Goal: Information Seeking & Learning: Check status

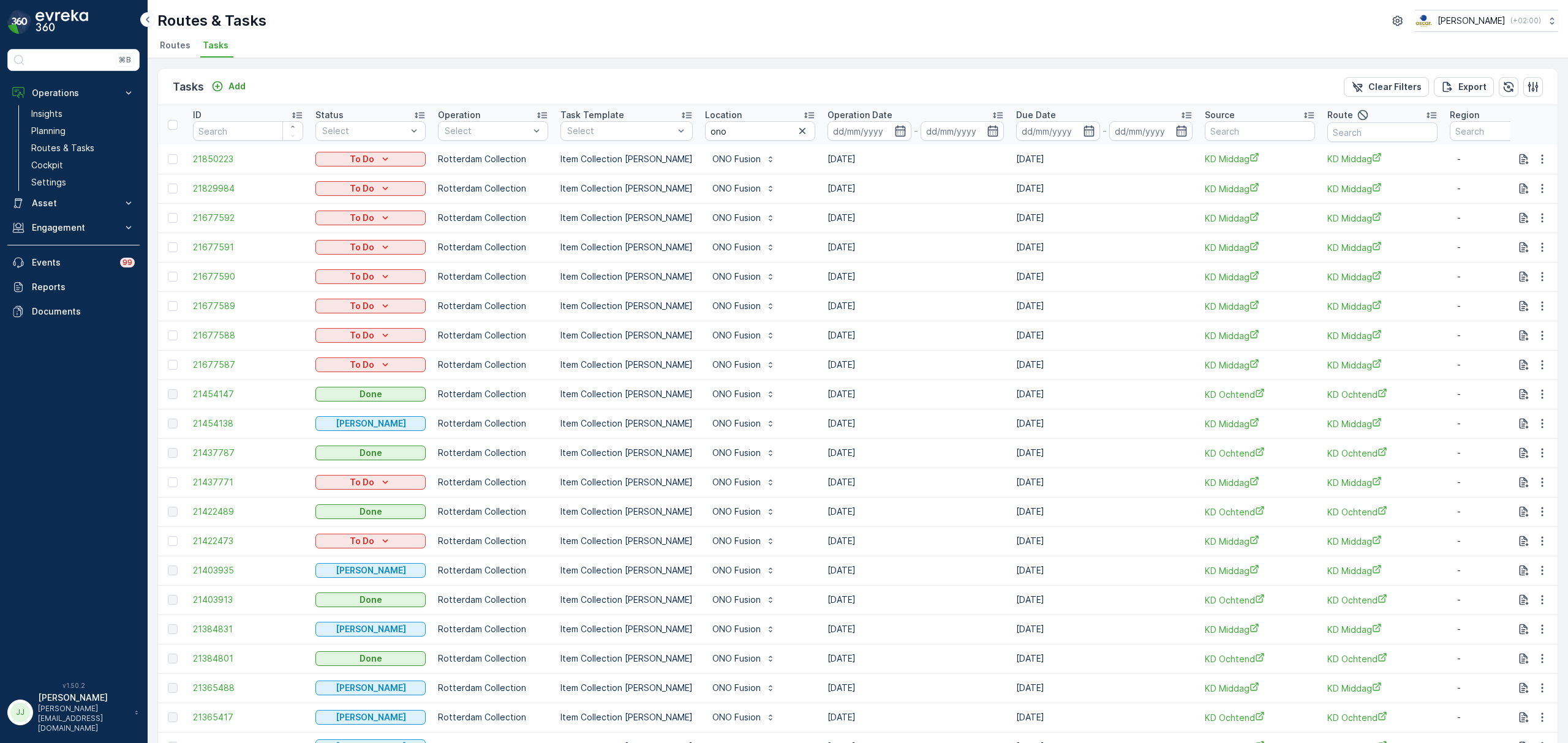
click at [172, 45] on span "Routes" at bounding box center [175, 45] width 30 height 13
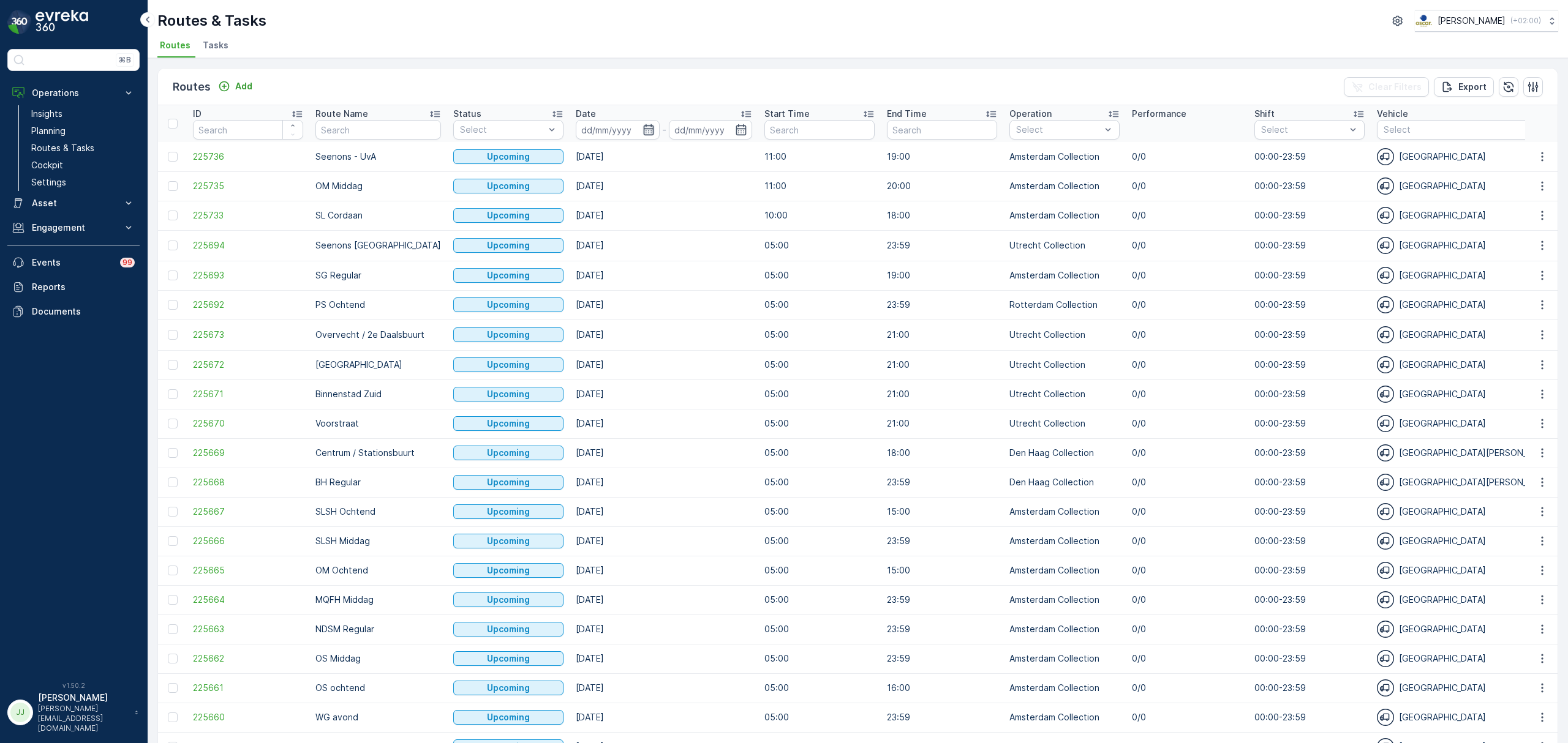
click at [643, 128] on icon "button" at bounding box center [649, 130] width 11 height 11
click at [932, 160] on icon "button" at bounding box center [927, 157] width 13 height 13
click at [687, 277] on div "18" at bounding box center [691, 279] width 20 height 20
type input "18.08.2025"
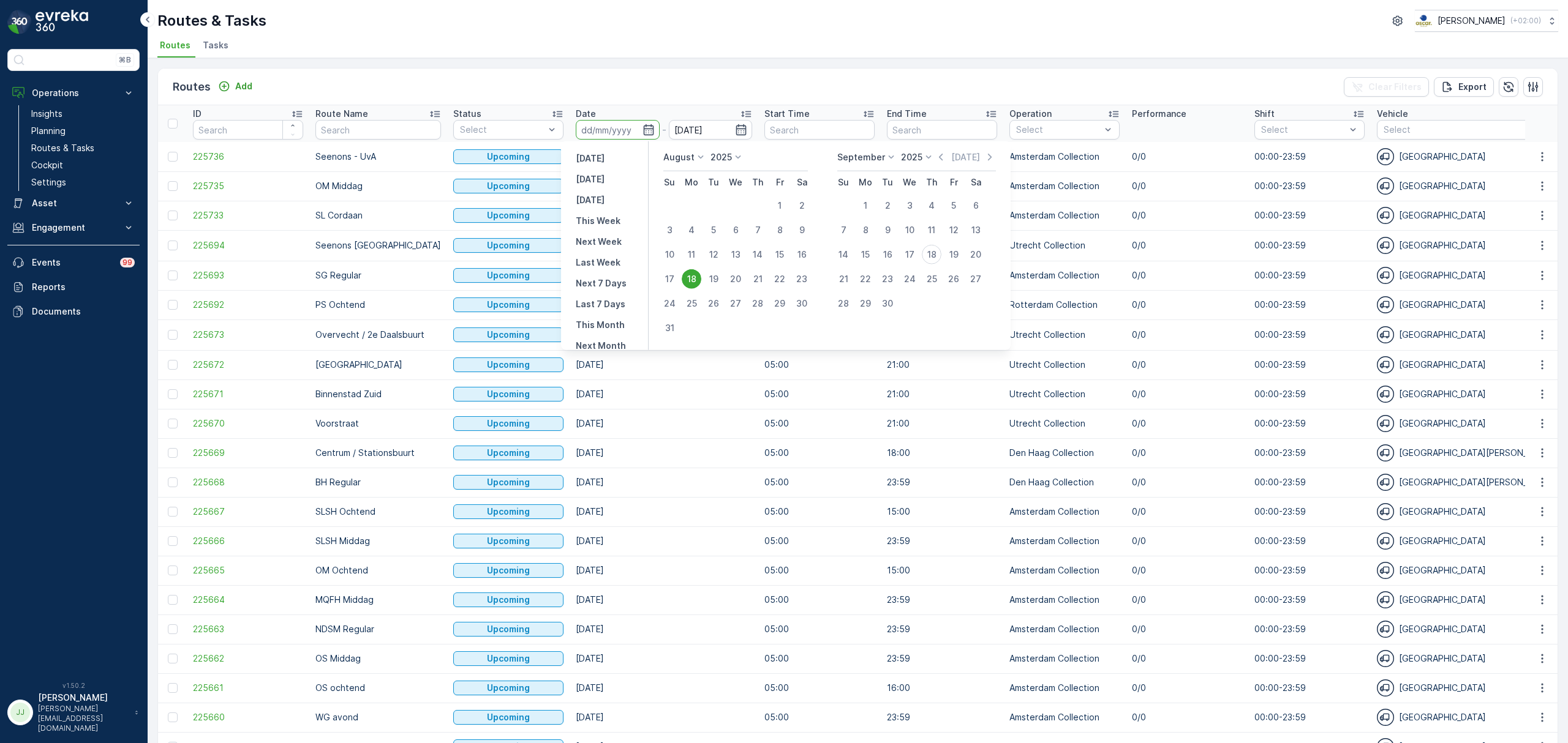
click at [687, 277] on div "18" at bounding box center [691, 279] width 20 height 20
type input "18.08.2025"
click at [687, 277] on div "18" at bounding box center [691, 279] width 20 height 20
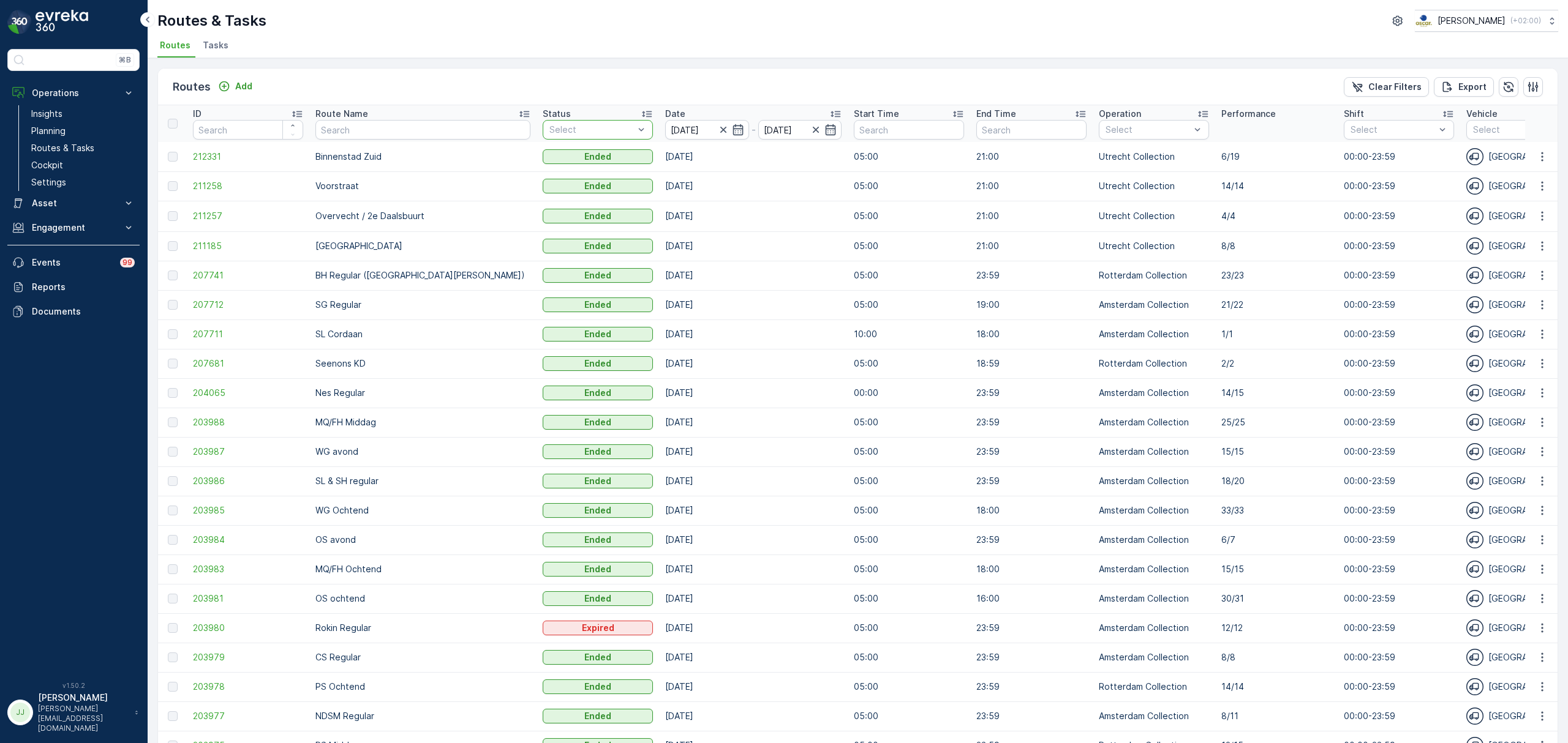
click at [548, 127] on div at bounding box center [592, 130] width 87 height 10
click at [1119, 161] on p "Utrecht Collection" at bounding box center [1158, 157] width 78 height 13
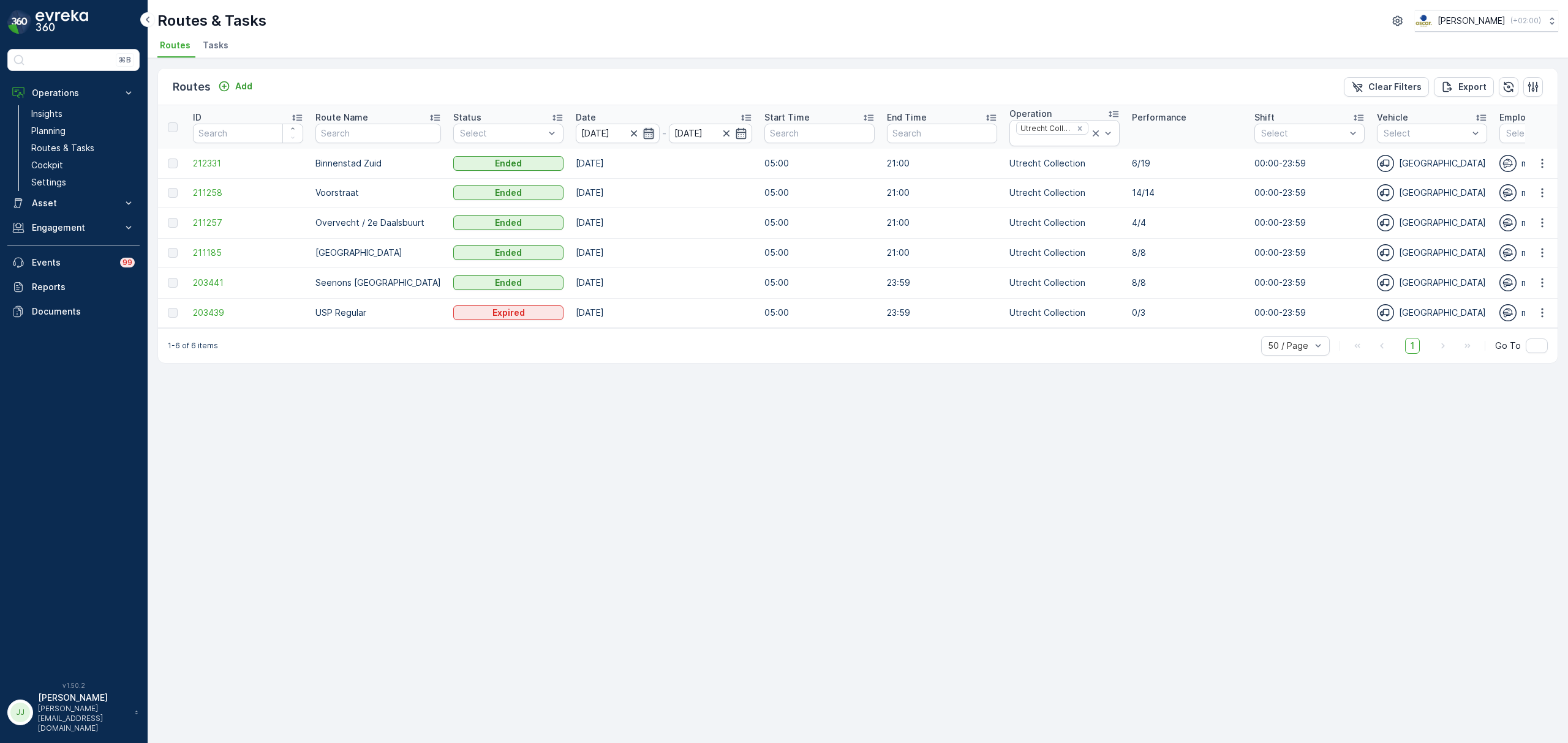
click at [643, 128] on icon "button" at bounding box center [649, 133] width 13 height 13
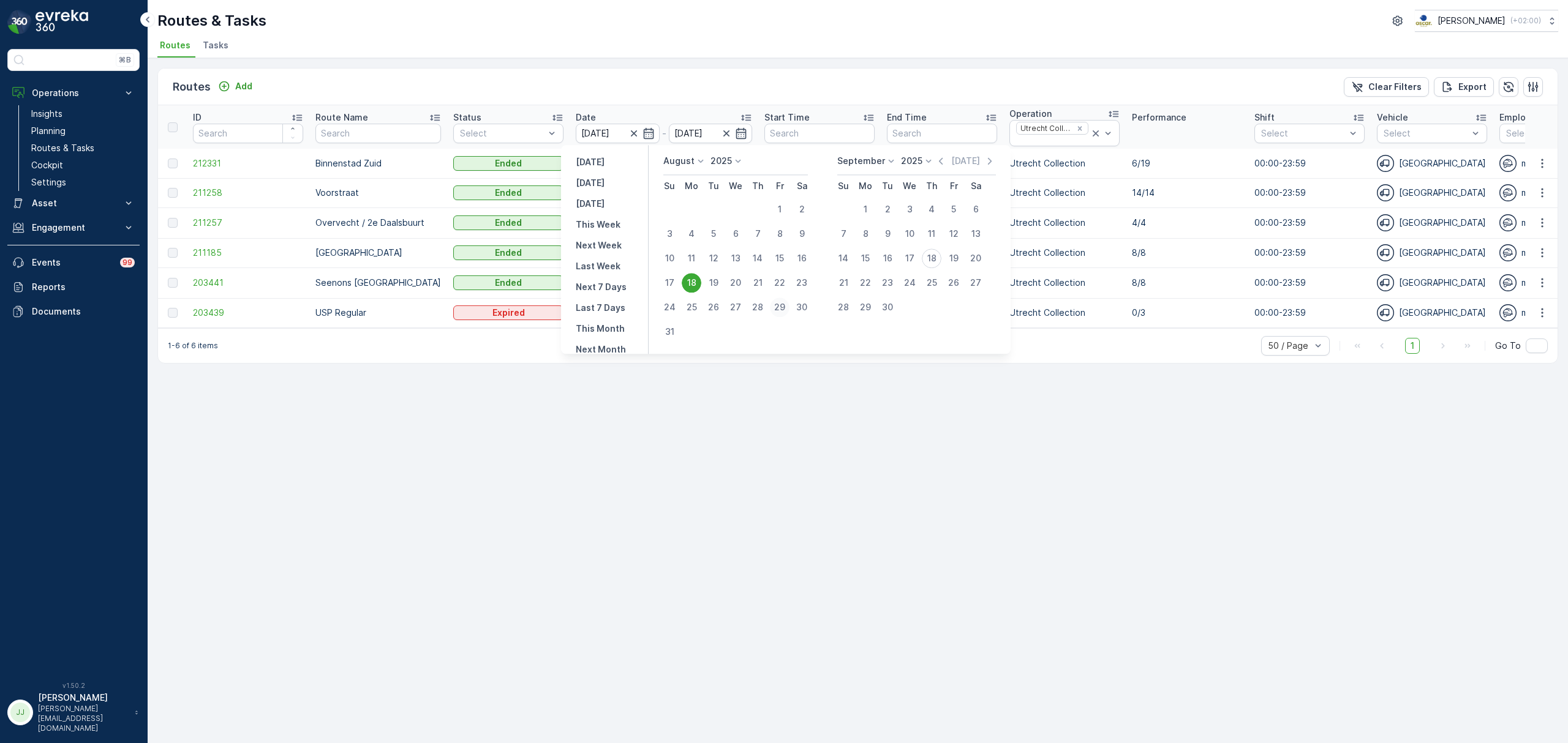
click at [774, 305] on div "29" at bounding box center [780, 308] width 20 height 20
type input "29.08.2025"
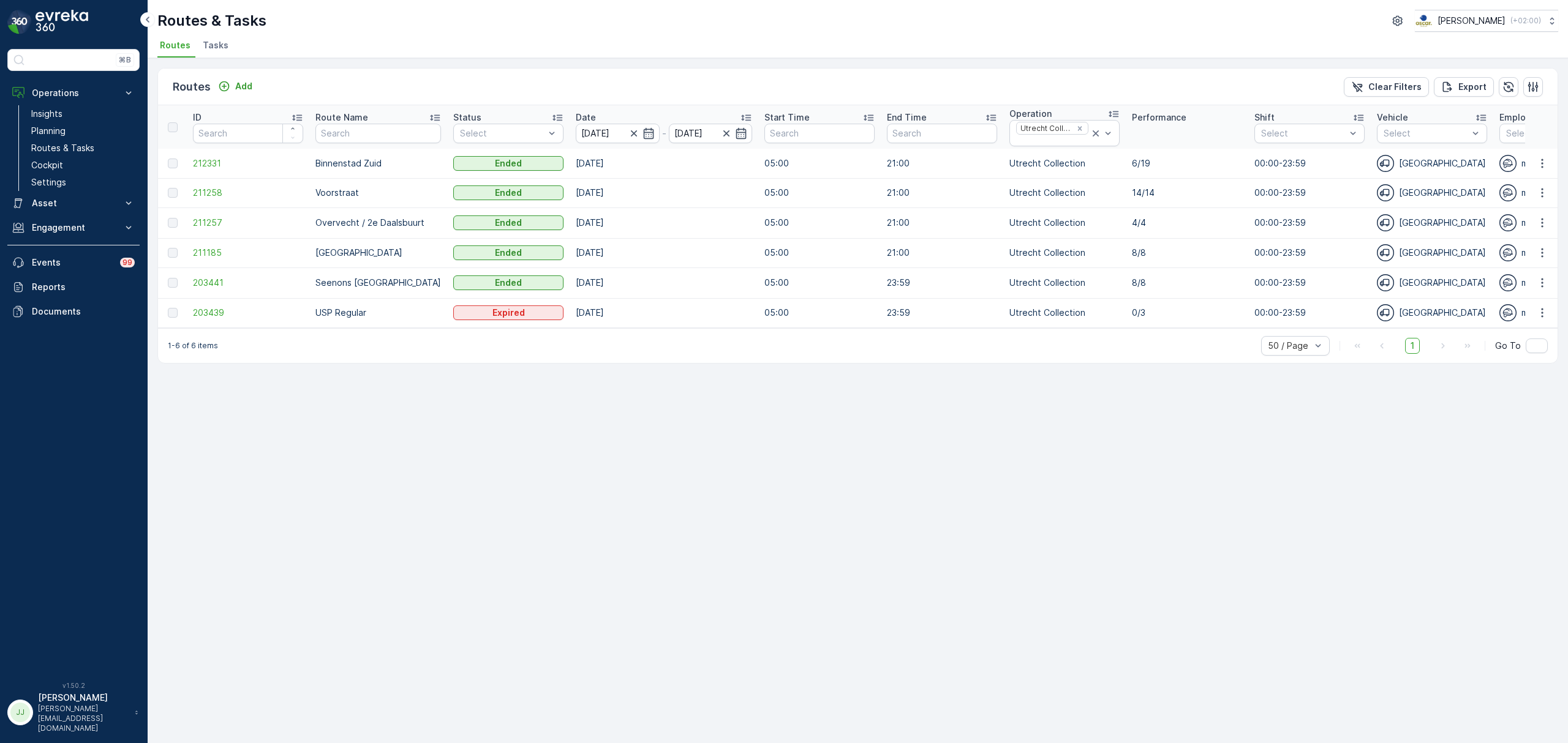
click at [774, 305] on td "05:00" at bounding box center [819, 312] width 123 height 30
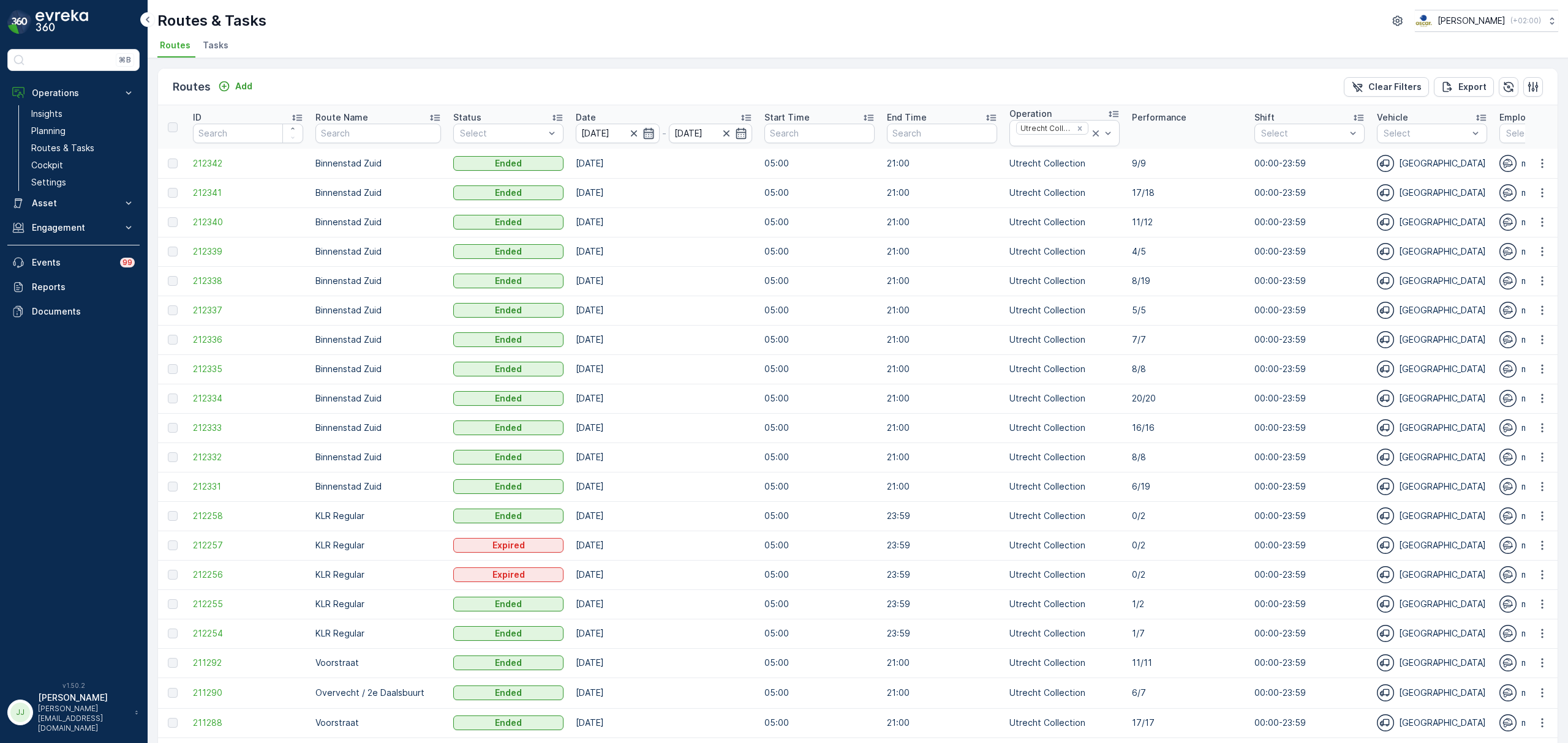
click at [643, 135] on icon "button" at bounding box center [649, 132] width 11 height 11
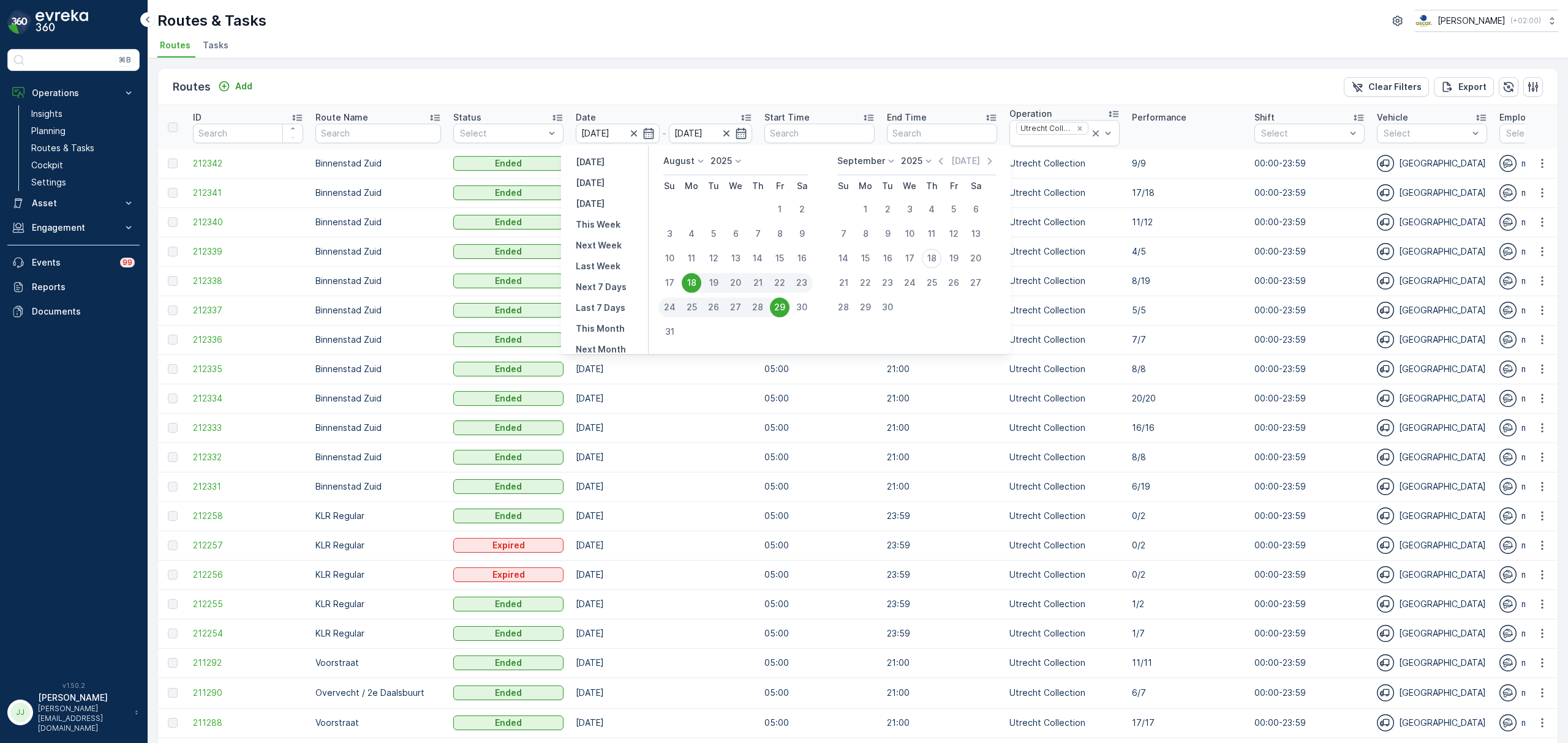
click at [780, 312] on div "29" at bounding box center [780, 308] width 20 height 20
type input "29.08.2025"
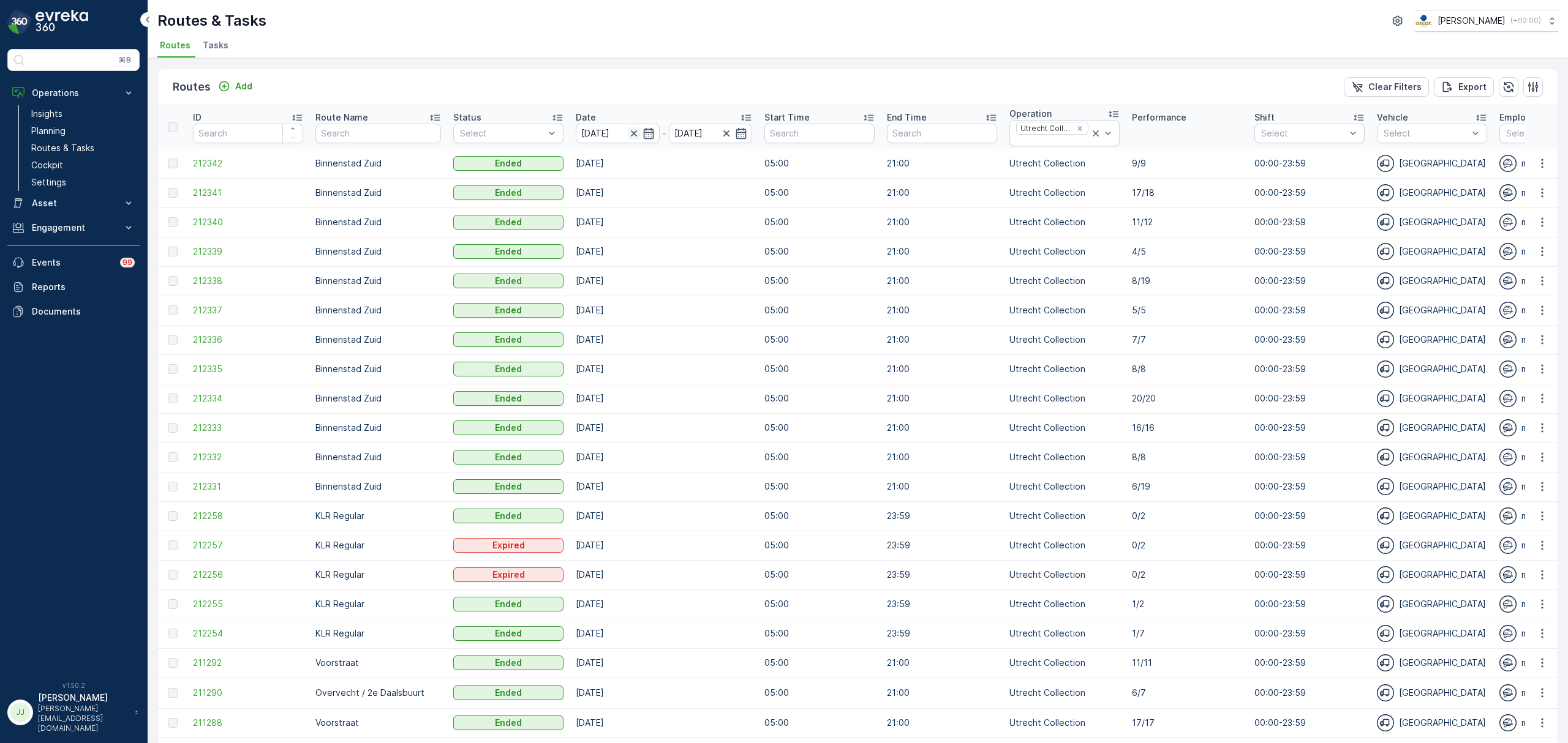
click at [627, 134] on icon "button" at bounding box center [633, 133] width 13 height 13
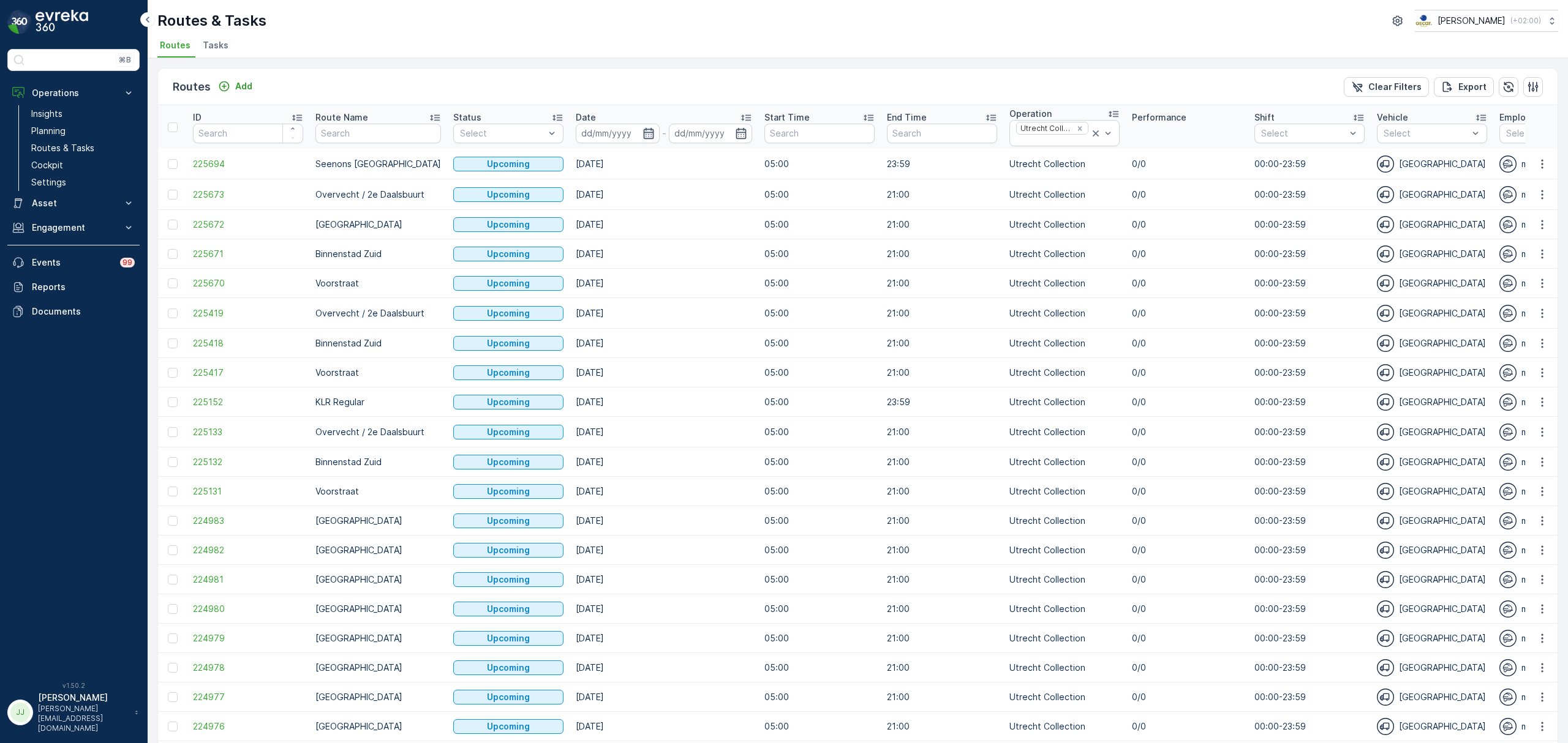
click at [643, 132] on icon "button" at bounding box center [649, 132] width 11 height 11
click at [929, 161] on icon "button" at bounding box center [928, 161] width 4 height 7
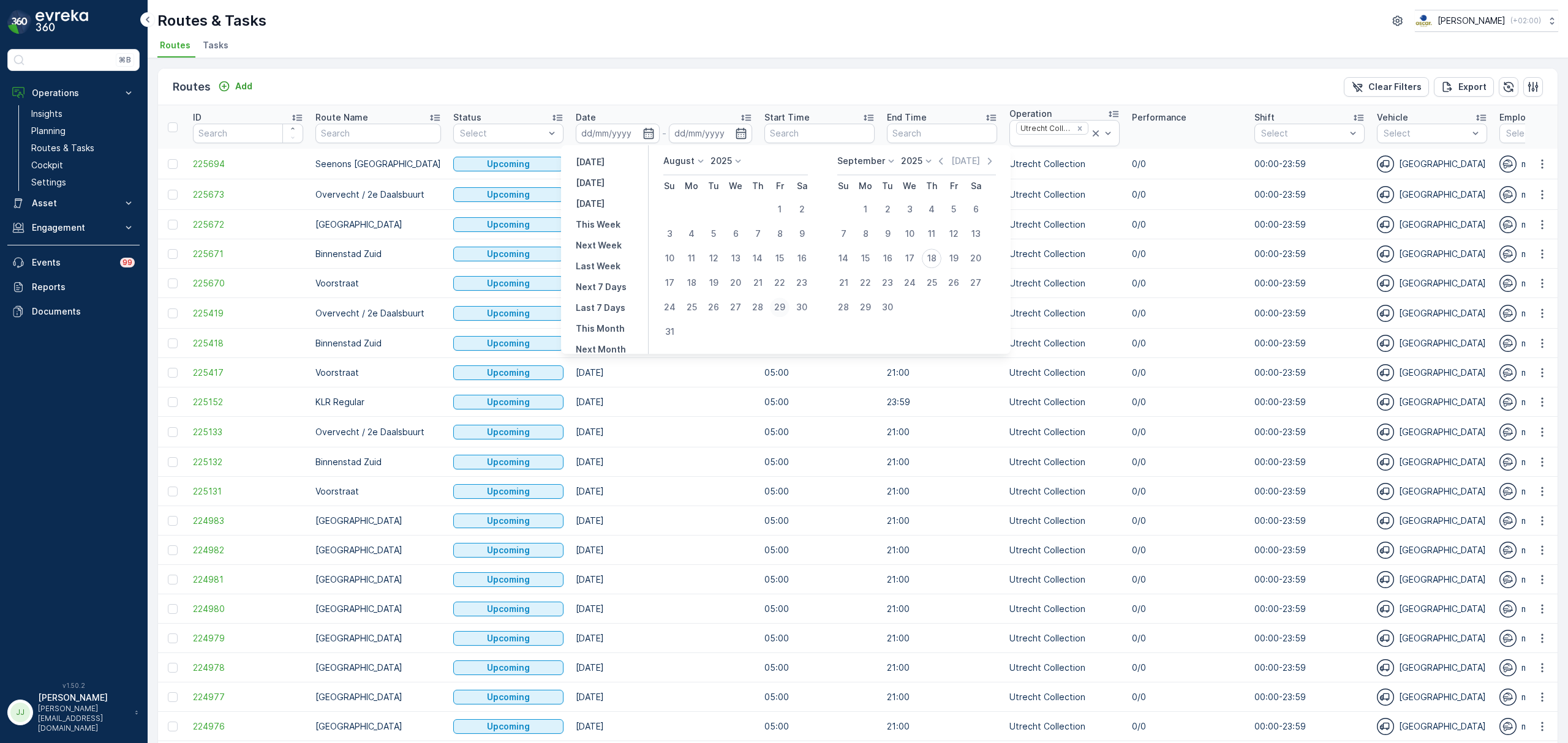
click at [779, 308] on div "29" at bounding box center [780, 308] width 20 height 20
type input "29.08.2025"
click at [779, 308] on div "29" at bounding box center [780, 308] width 20 height 20
type input "29.08.2025"
click at [779, 308] on div "29" at bounding box center [780, 308] width 20 height 20
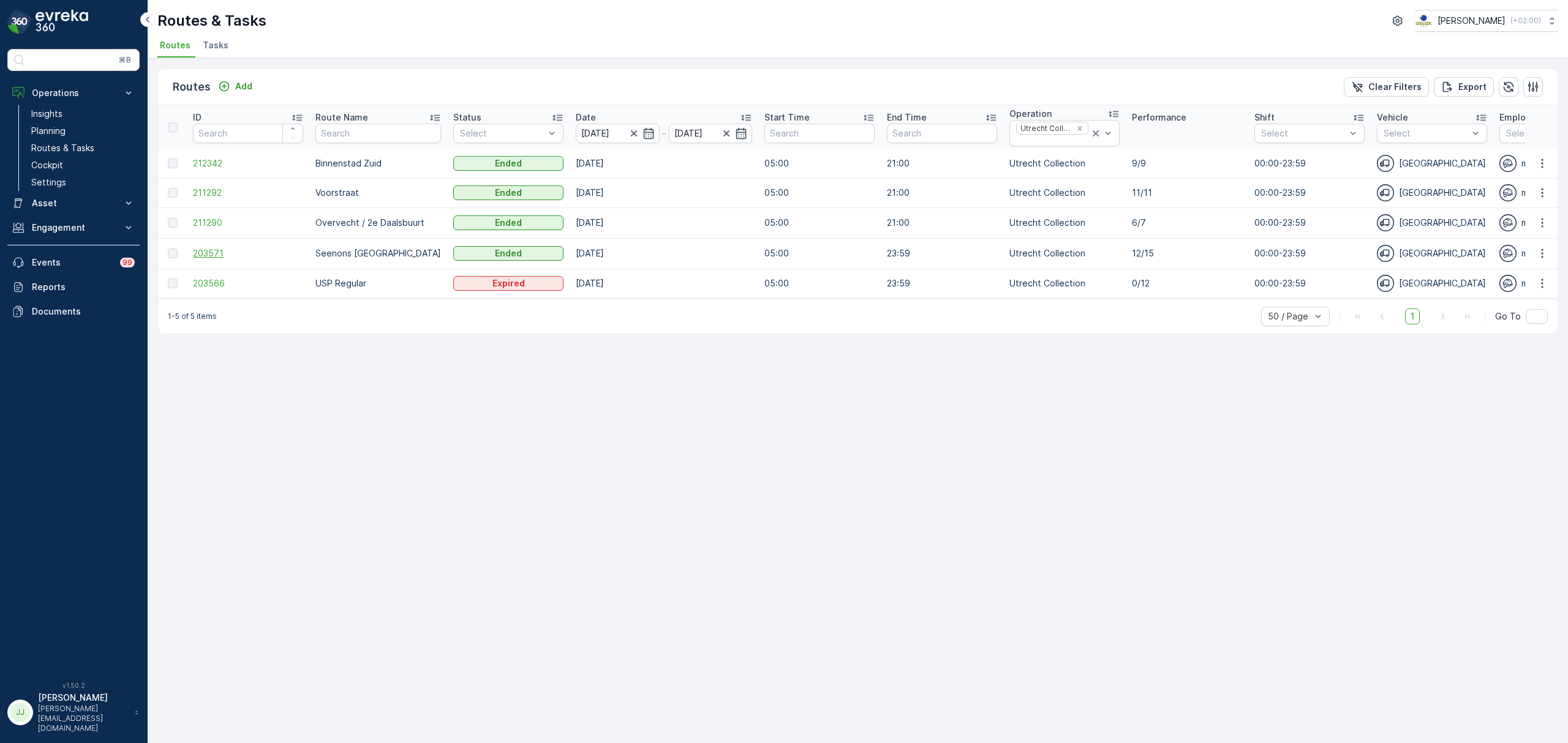
click at [227, 256] on span "203571" at bounding box center [248, 253] width 110 height 13
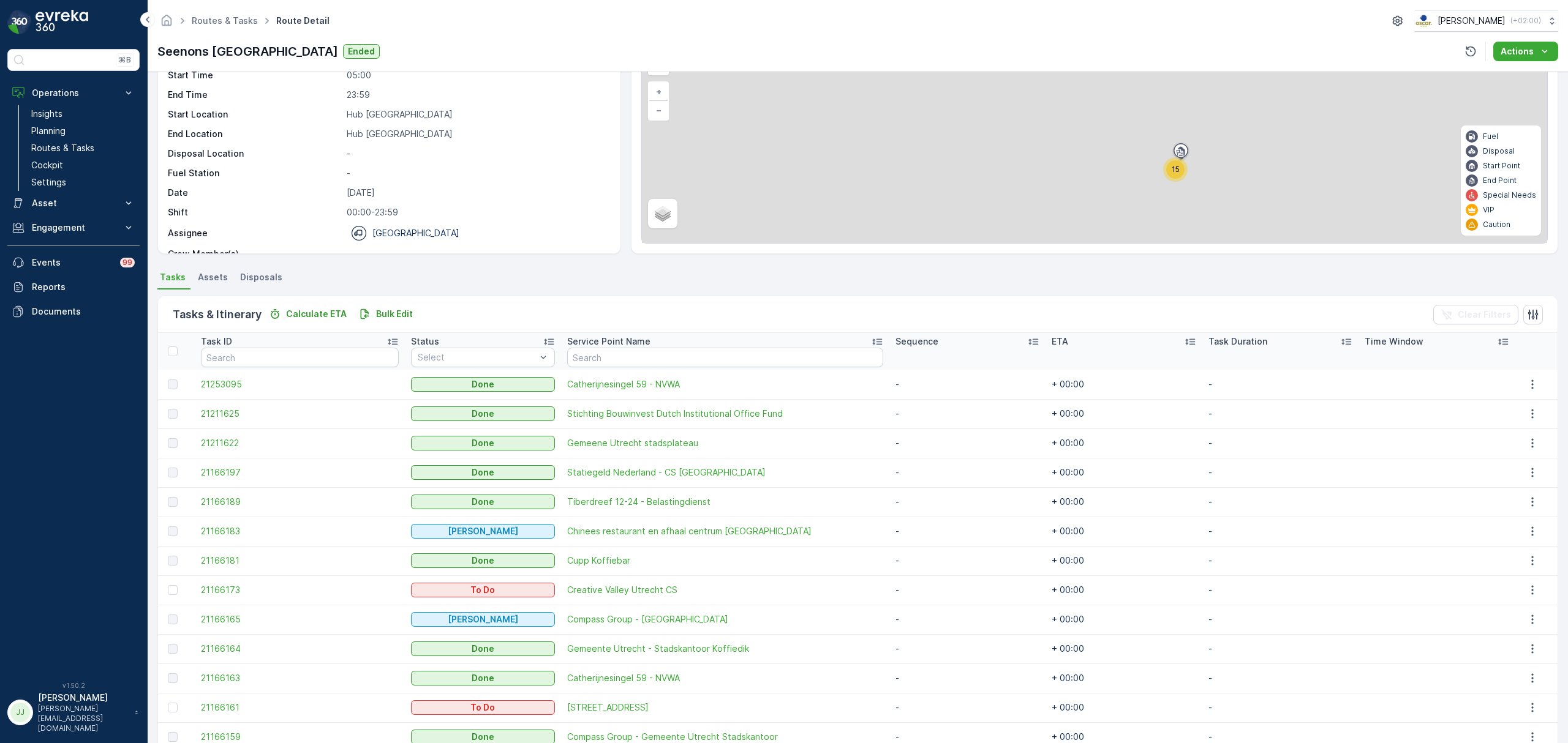
scroll to position [192, 0]
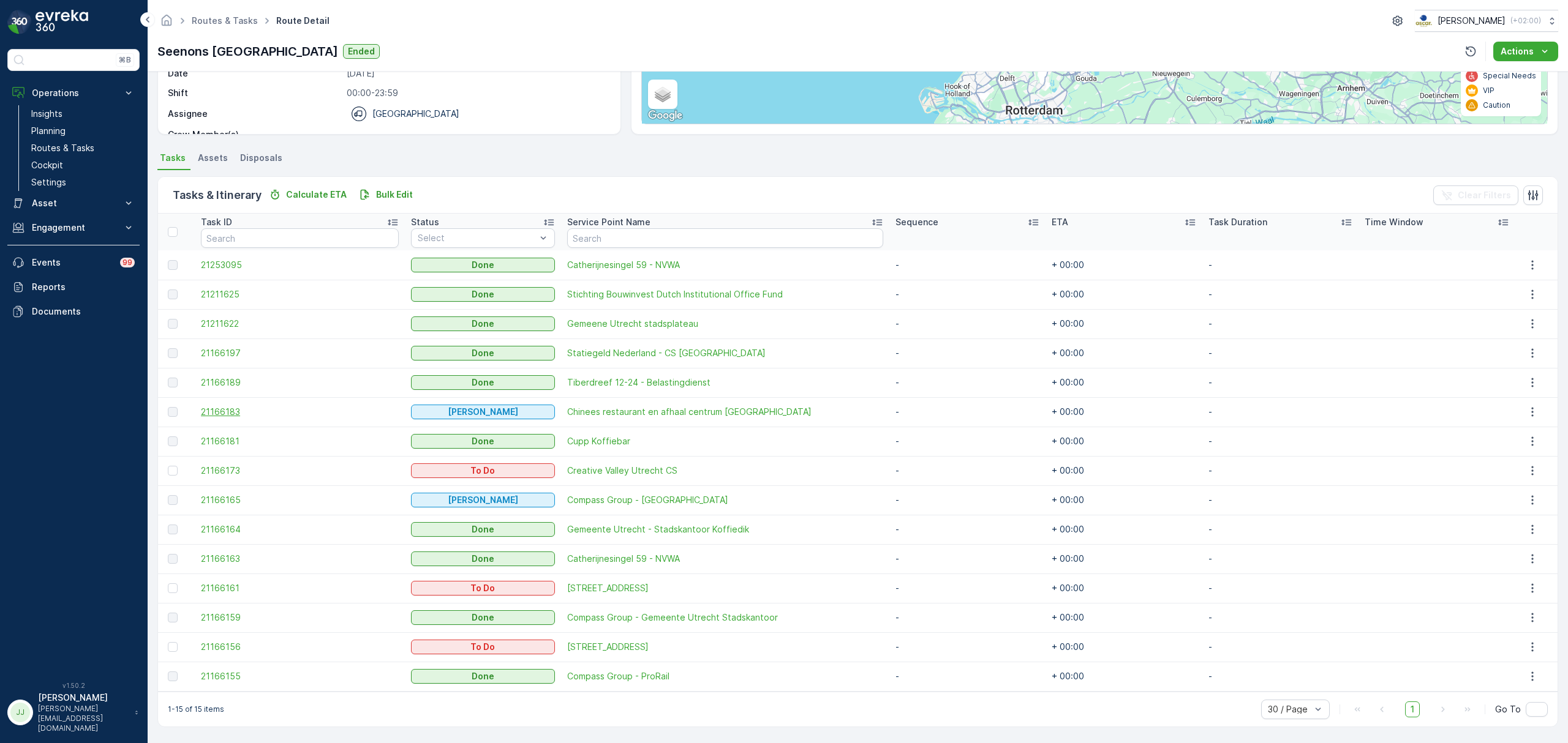
click at [224, 411] on span "21166183" at bounding box center [299, 412] width 197 height 13
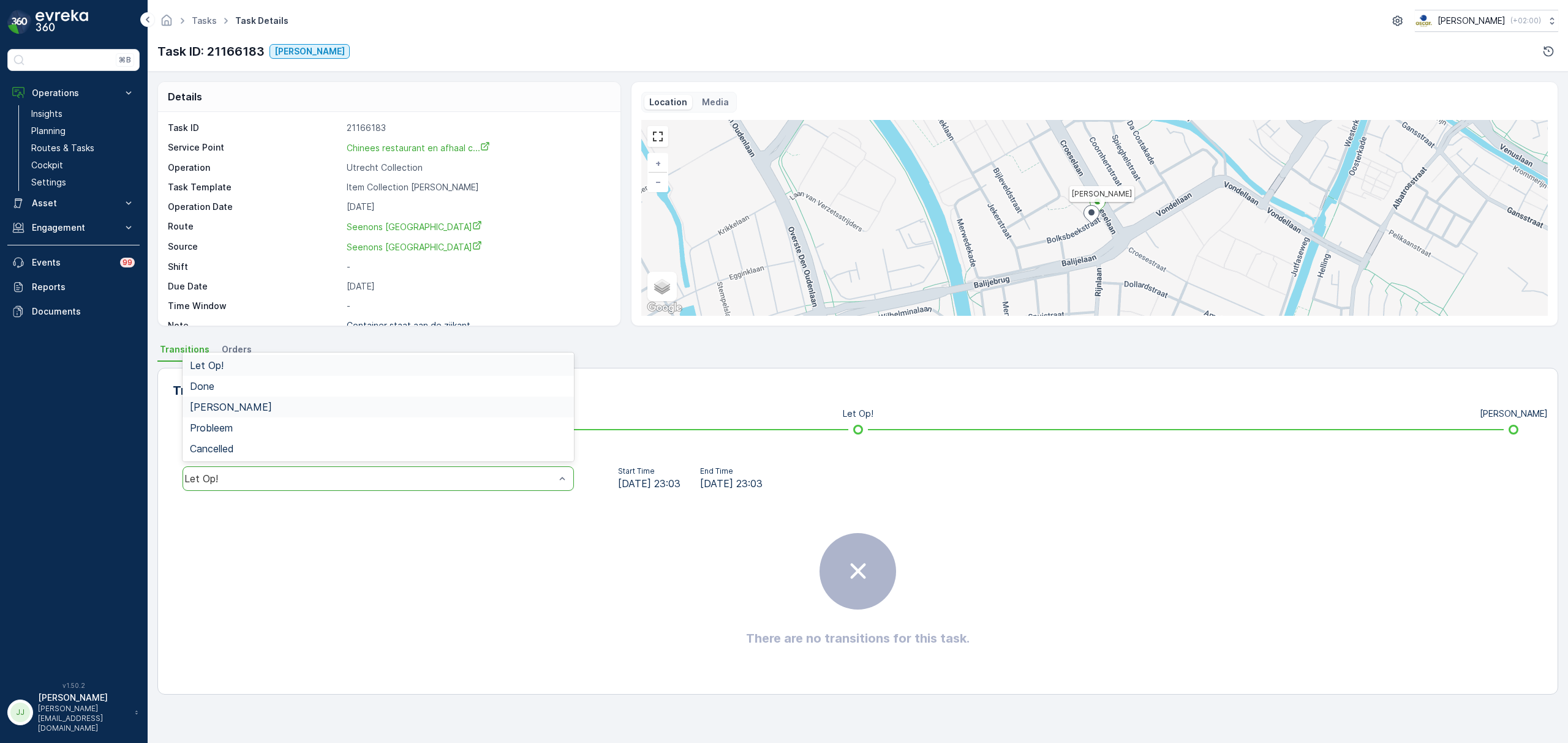
click at [316, 407] on div "Geen Afval" at bounding box center [378, 407] width 376 height 11
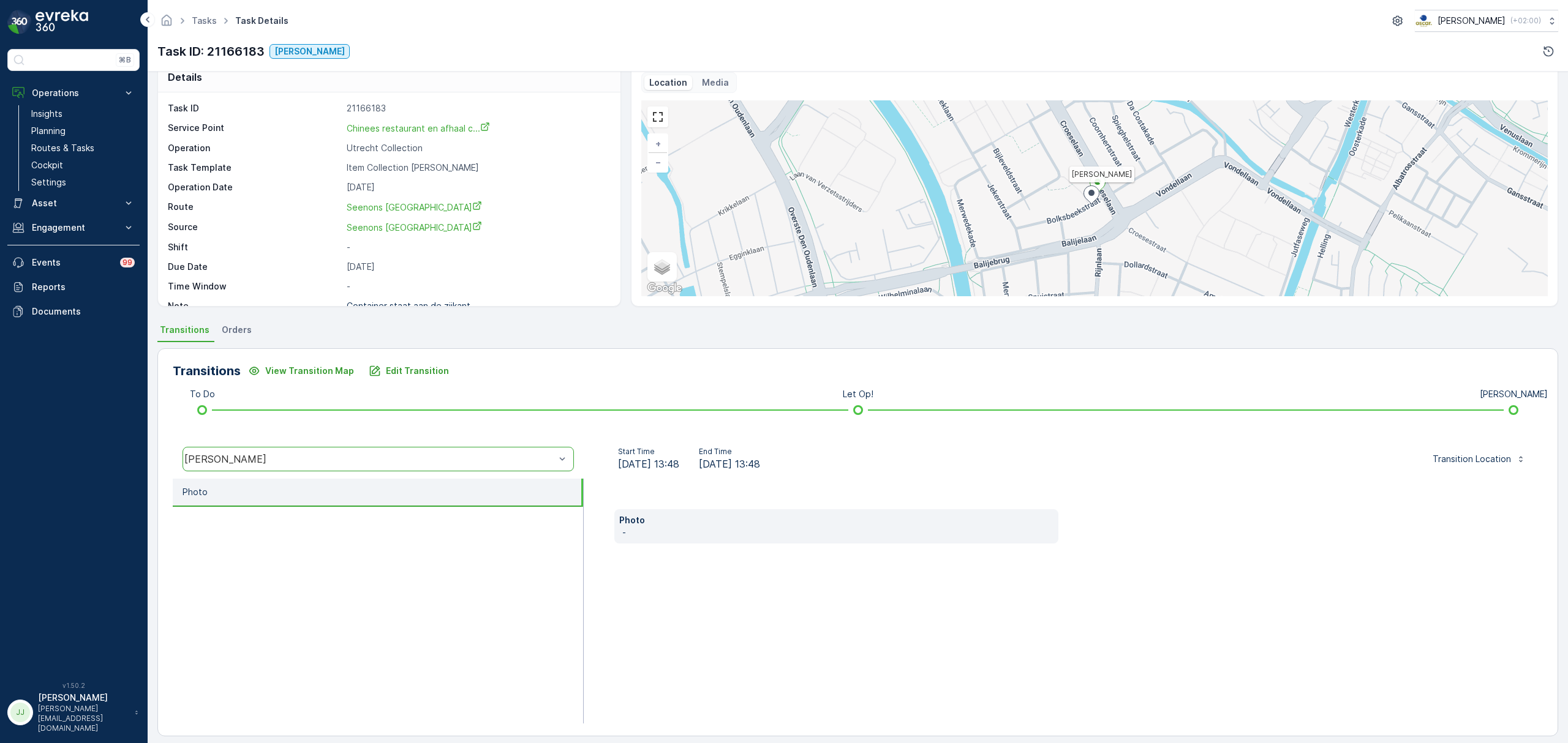
scroll to position [28, 0]
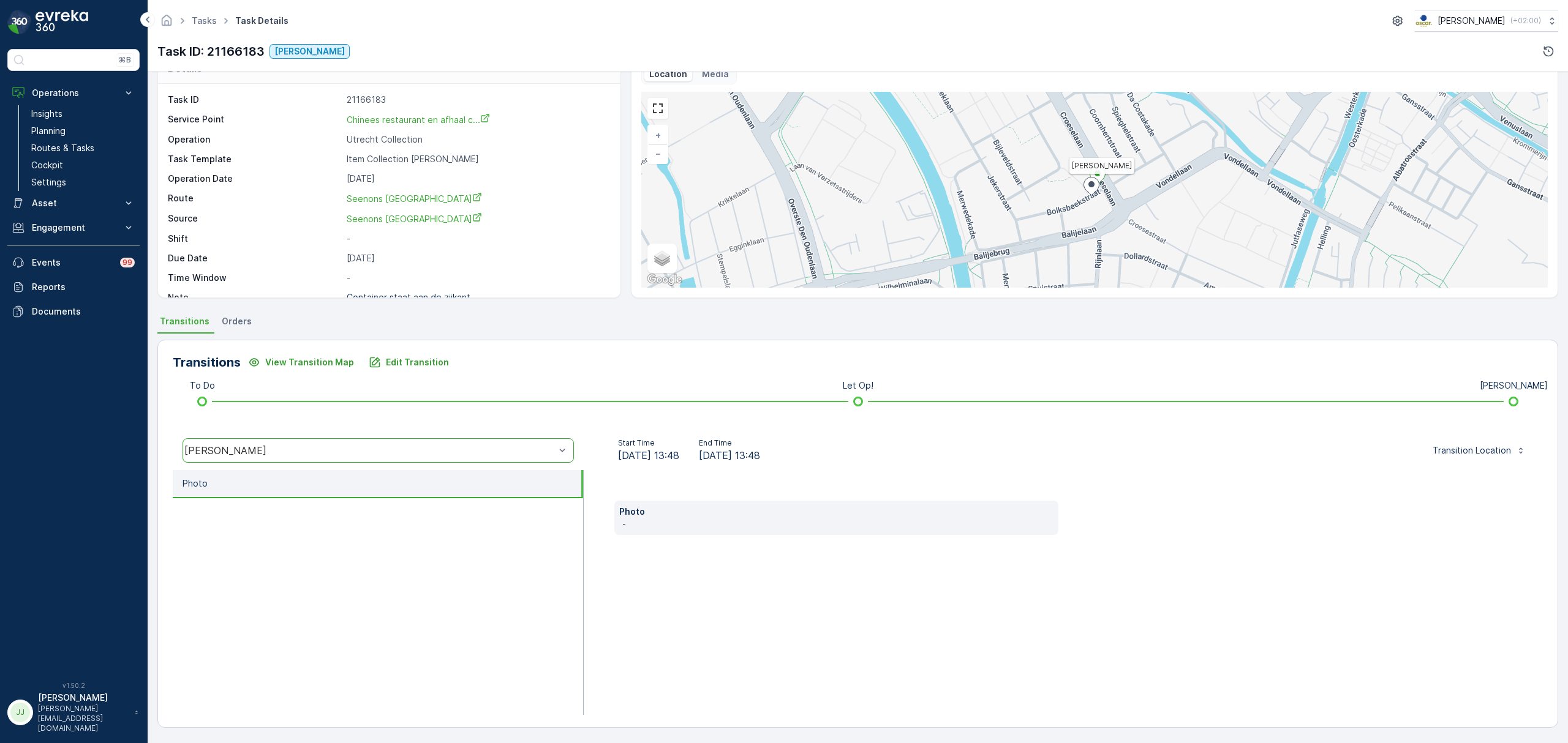
drag, startPoint x: 689, startPoint y: 549, endPoint x: 683, endPoint y: 545, distance: 7.2
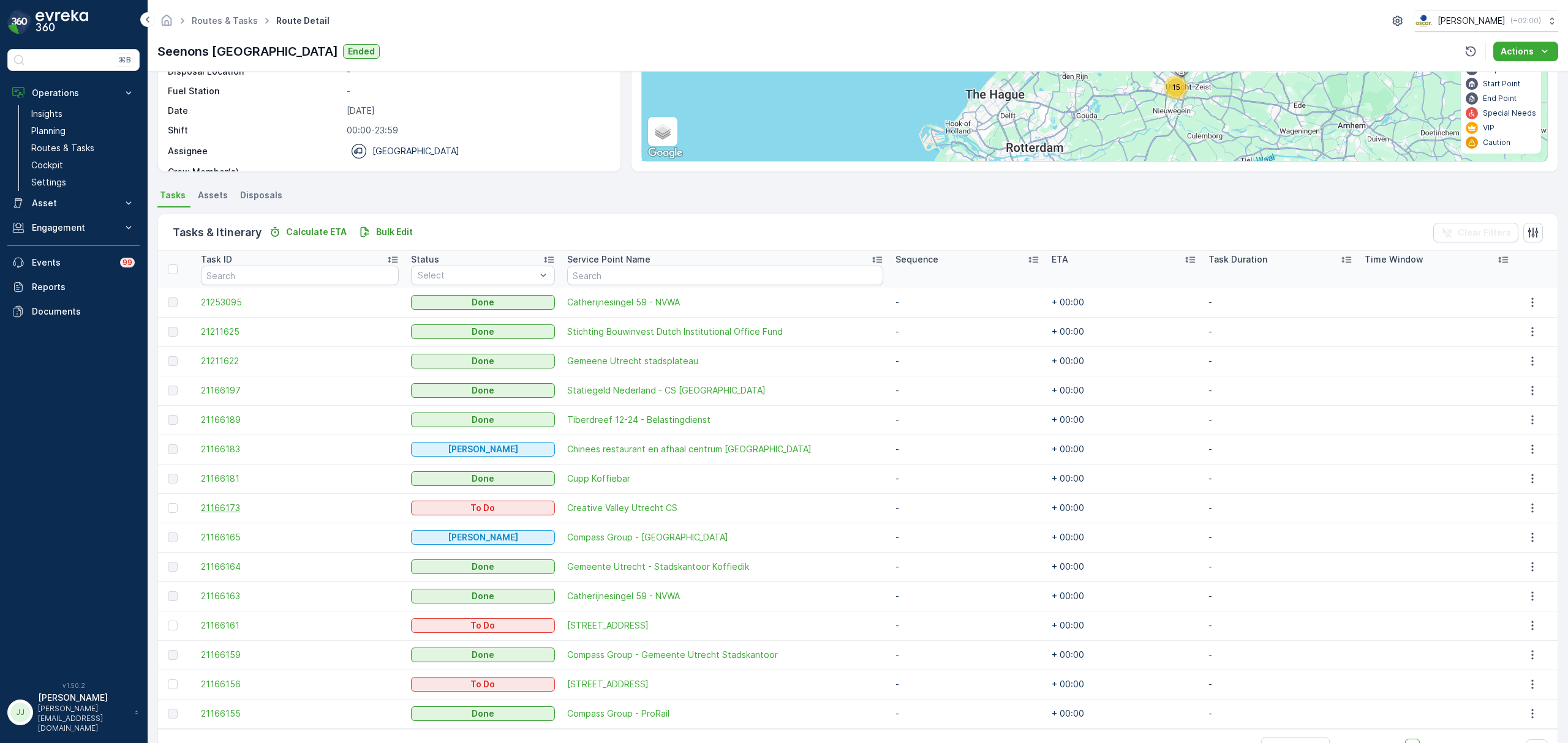
scroll to position [163, 0]
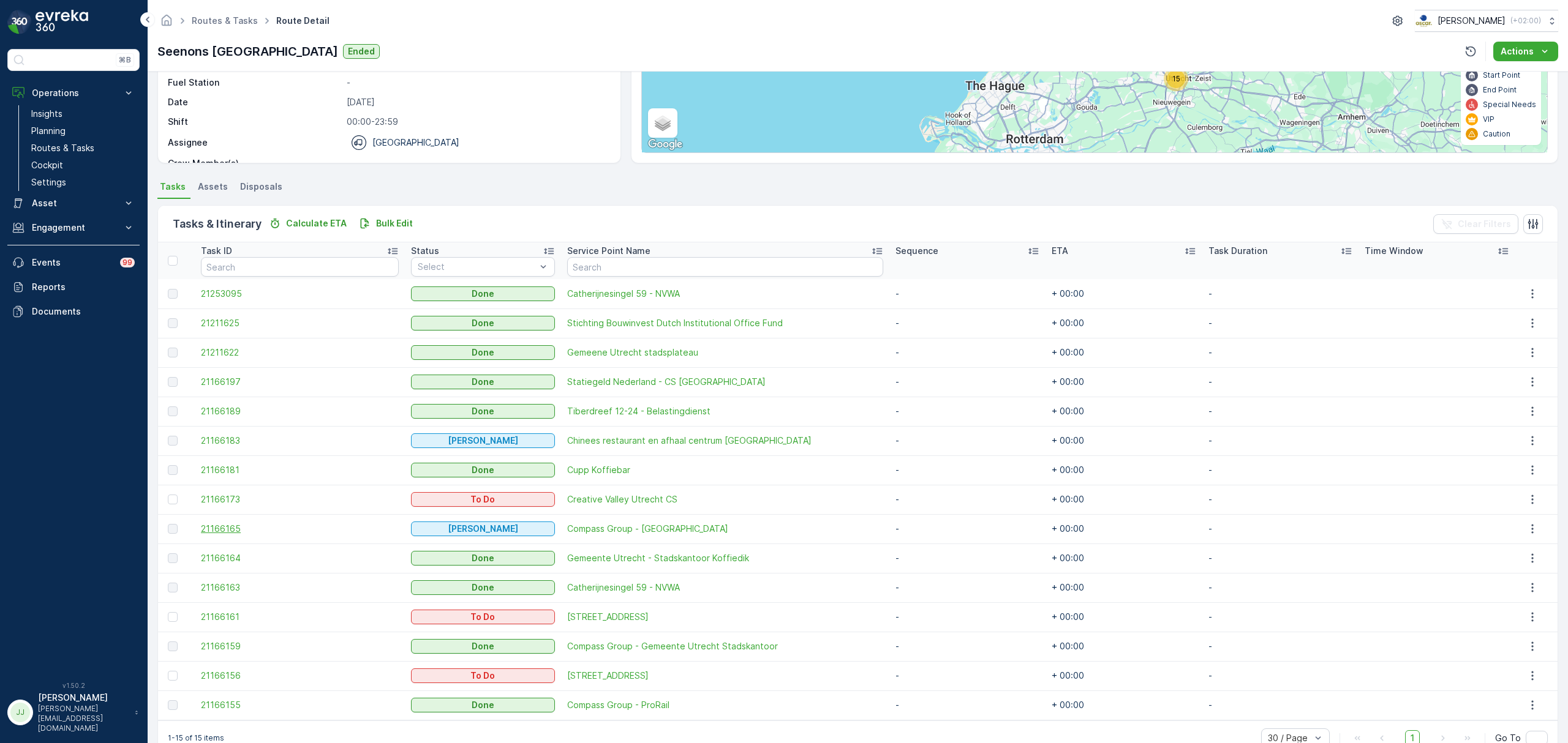
click at [227, 529] on span "21166165" at bounding box center [299, 528] width 197 height 13
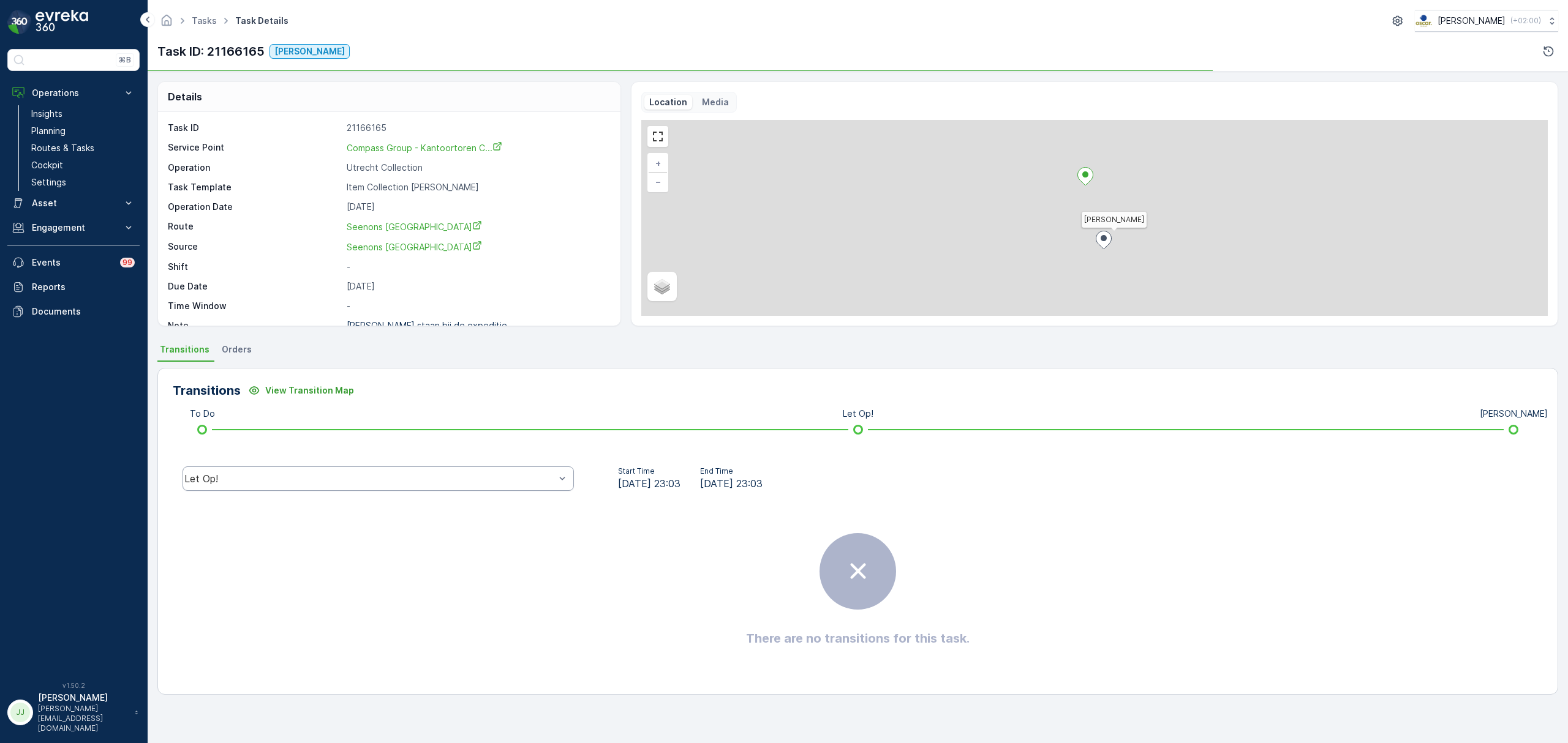
click at [264, 488] on div "Let Op!" at bounding box center [378, 478] width 392 height 24
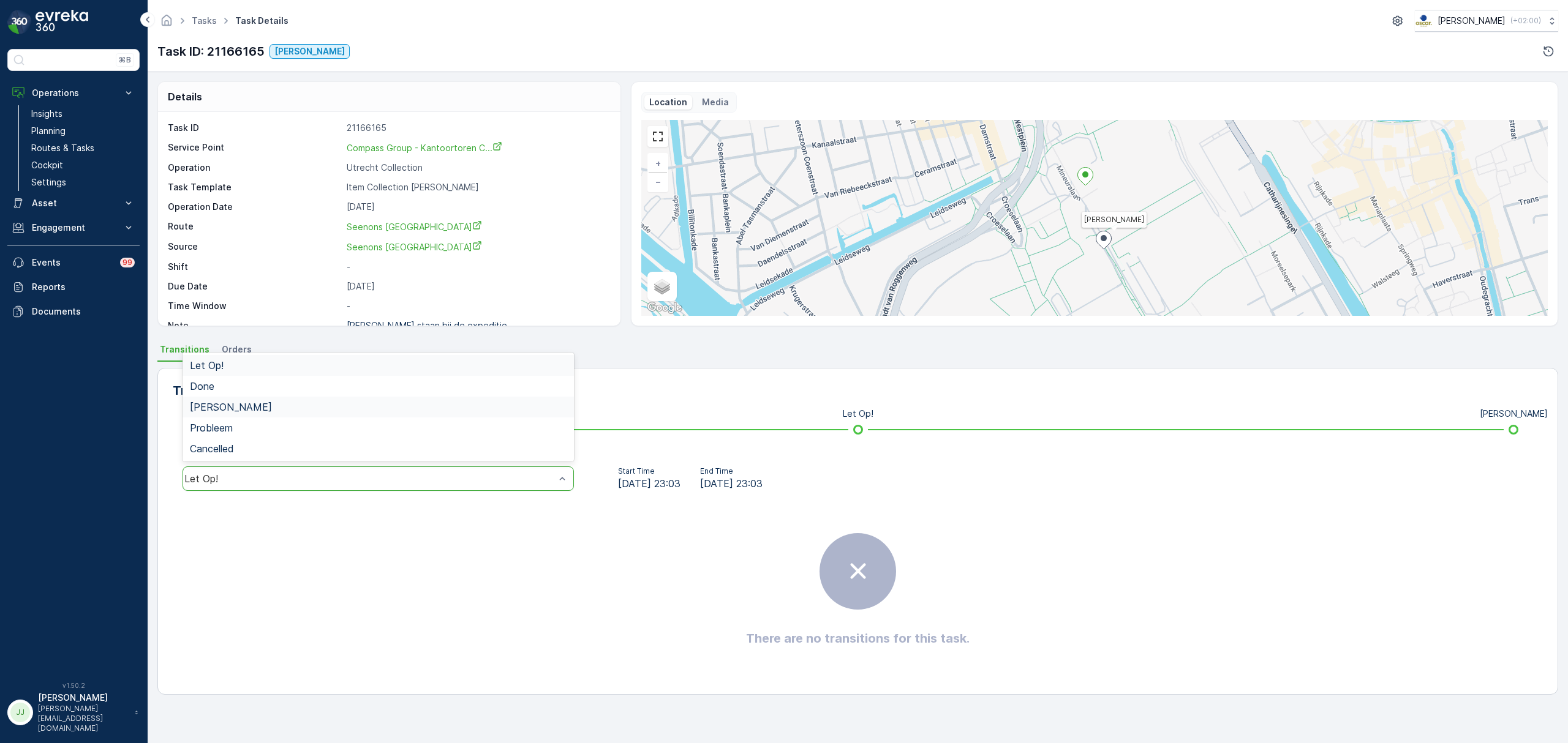
click at [243, 410] on div "Geen Afval" at bounding box center [378, 407] width 376 height 11
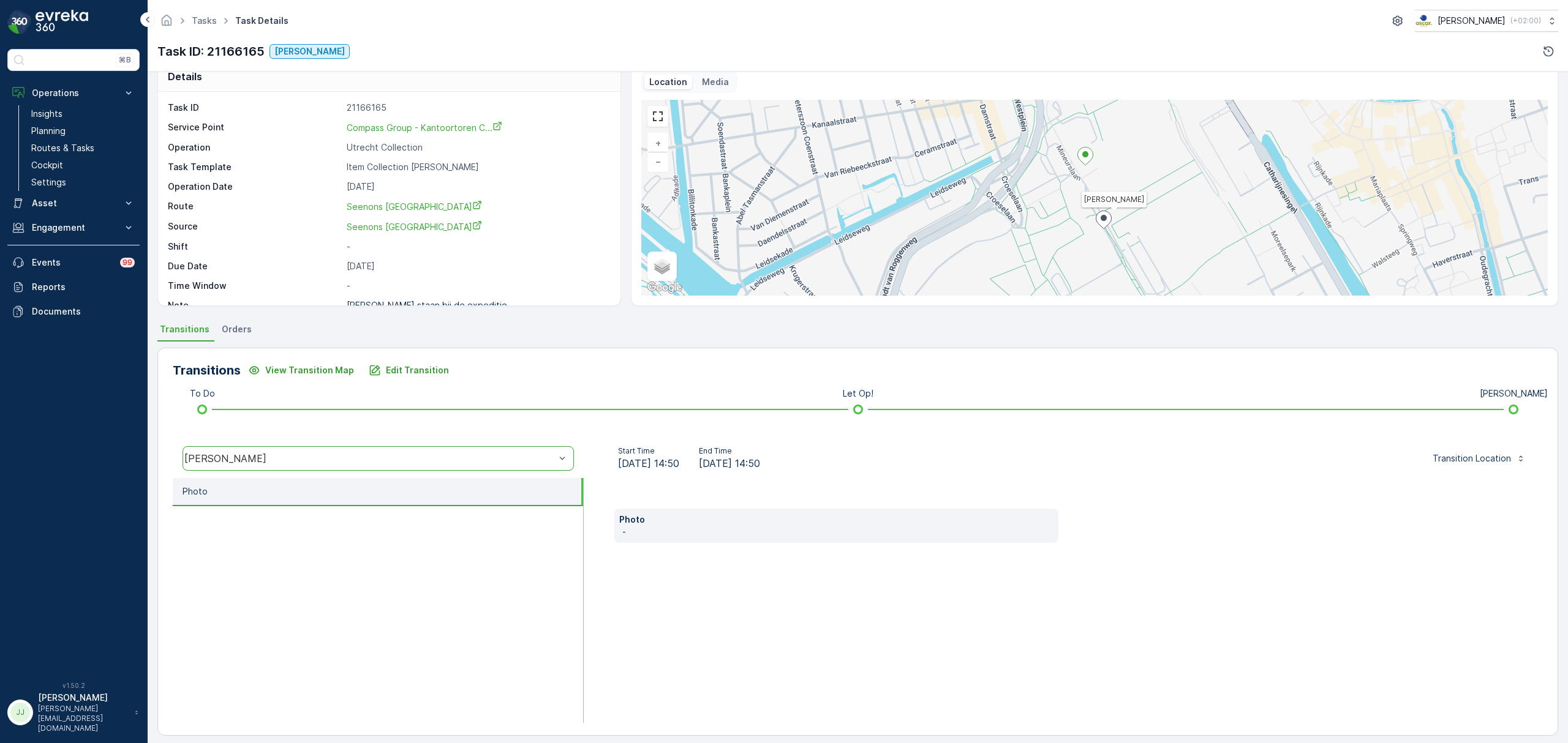
scroll to position [28, 0]
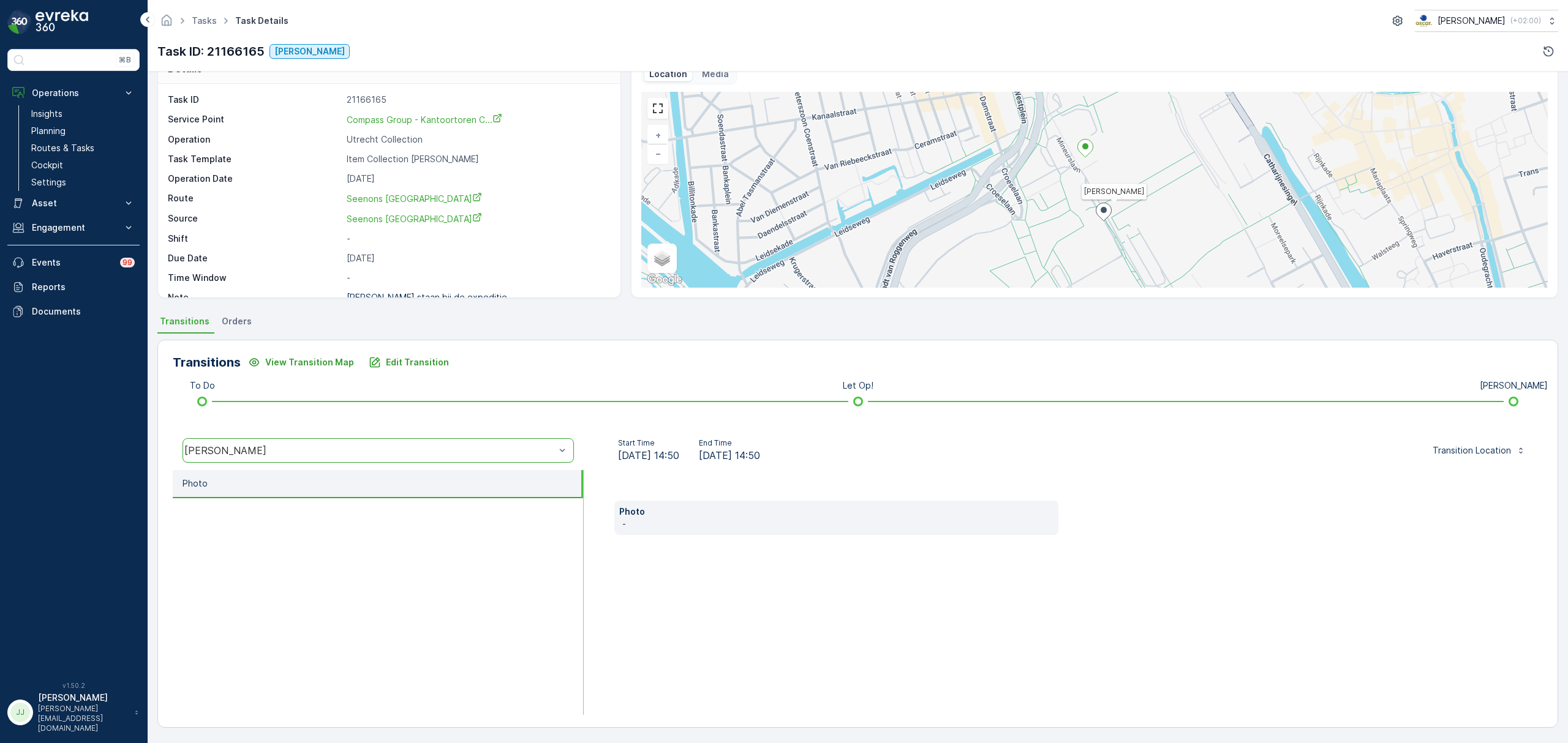
drag, startPoint x: 363, startPoint y: 508, endPoint x: 356, endPoint y: 502, distance: 9.2
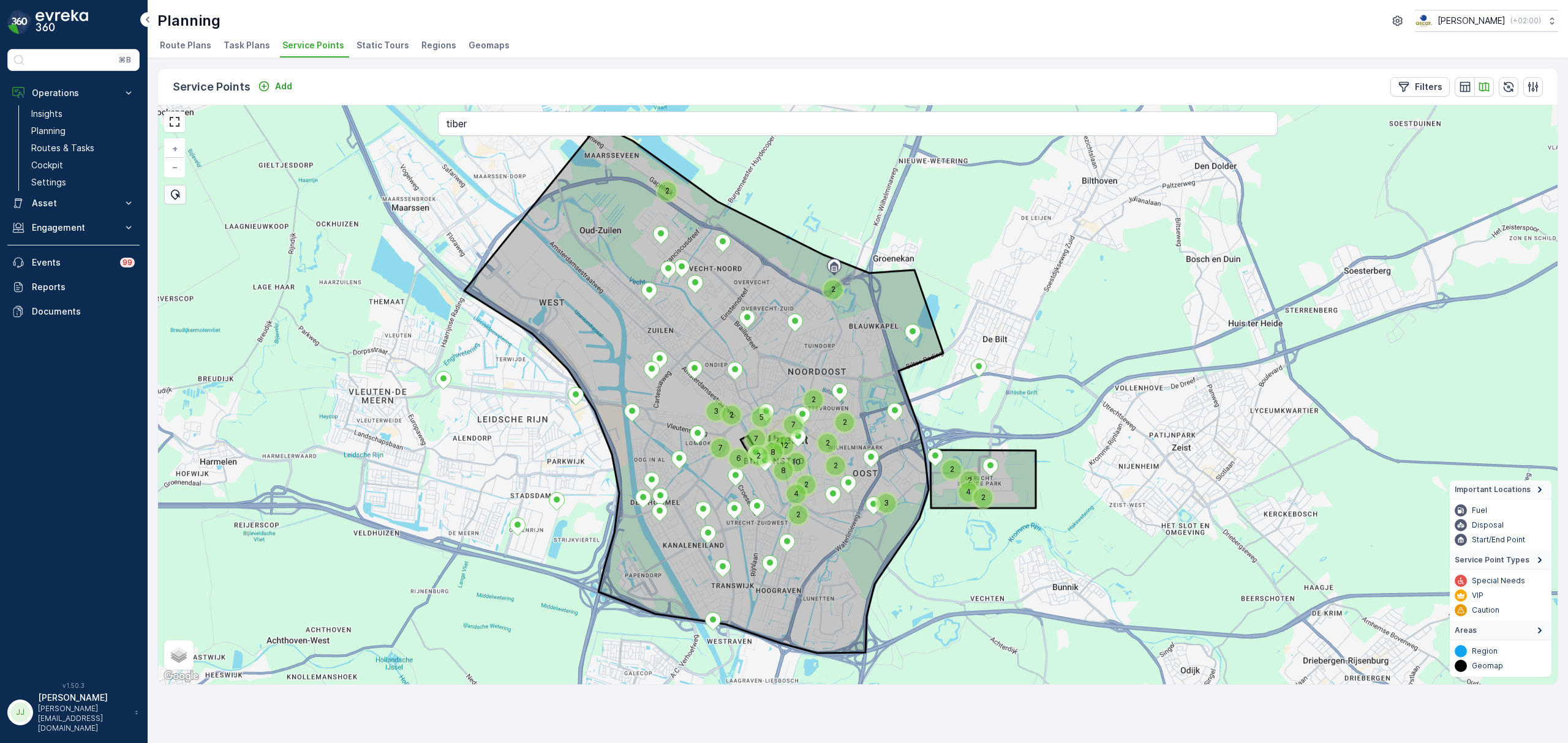
drag, startPoint x: 447, startPoint y: 221, endPoint x: 458, endPoint y: 261, distance: 41.5
click at [458, 261] on div "3 2 2 2 2 2 2 2 7 6 8 12 7 2 4 2 2 8 10 7 2 2 4 2 2 3 5 + − Satellite Roadmap T…" at bounding box center [857, 395] width 1399 height 579
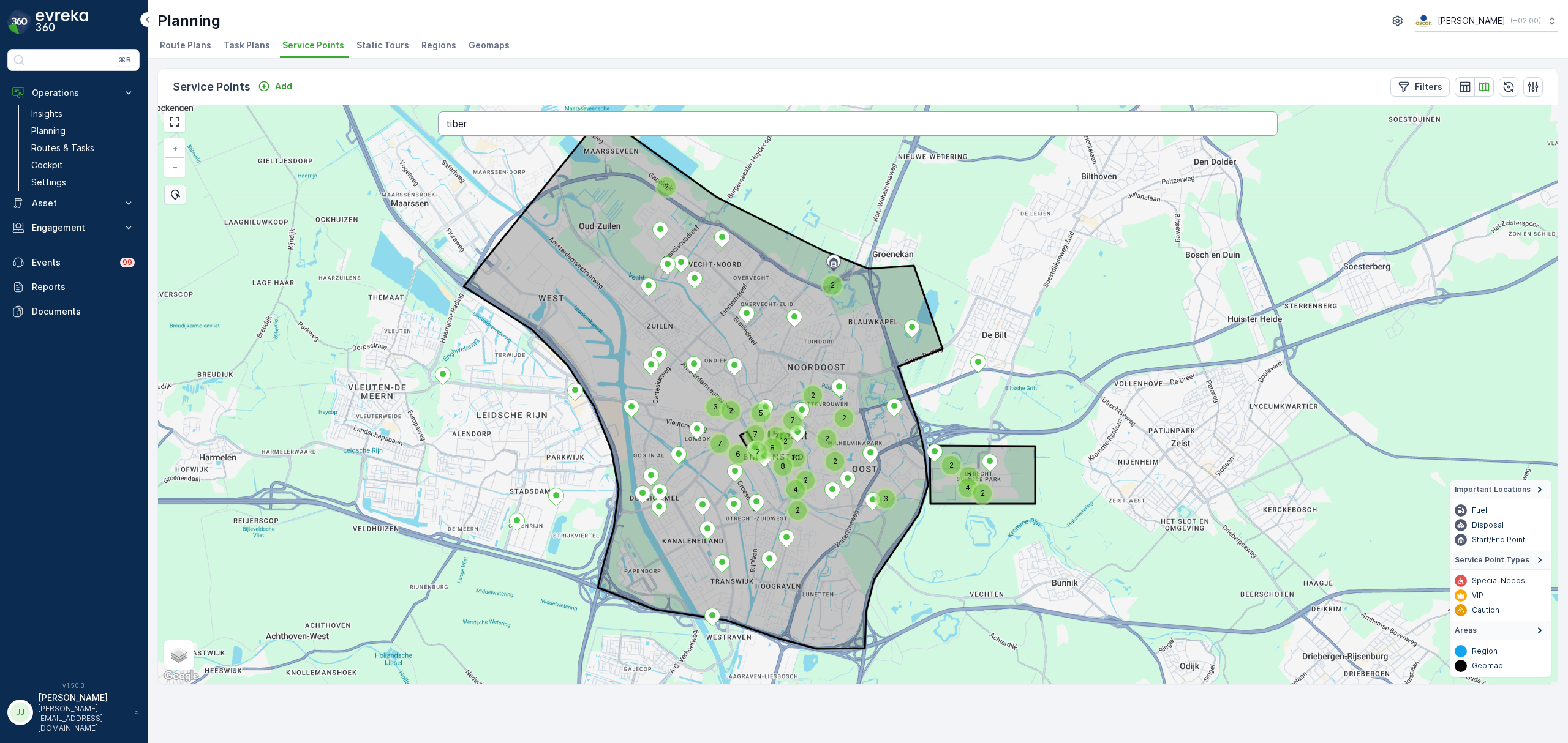
click at [501, 125] on input "tiber" at bounding box center [857, 123] width 840 height 24
type input "t"
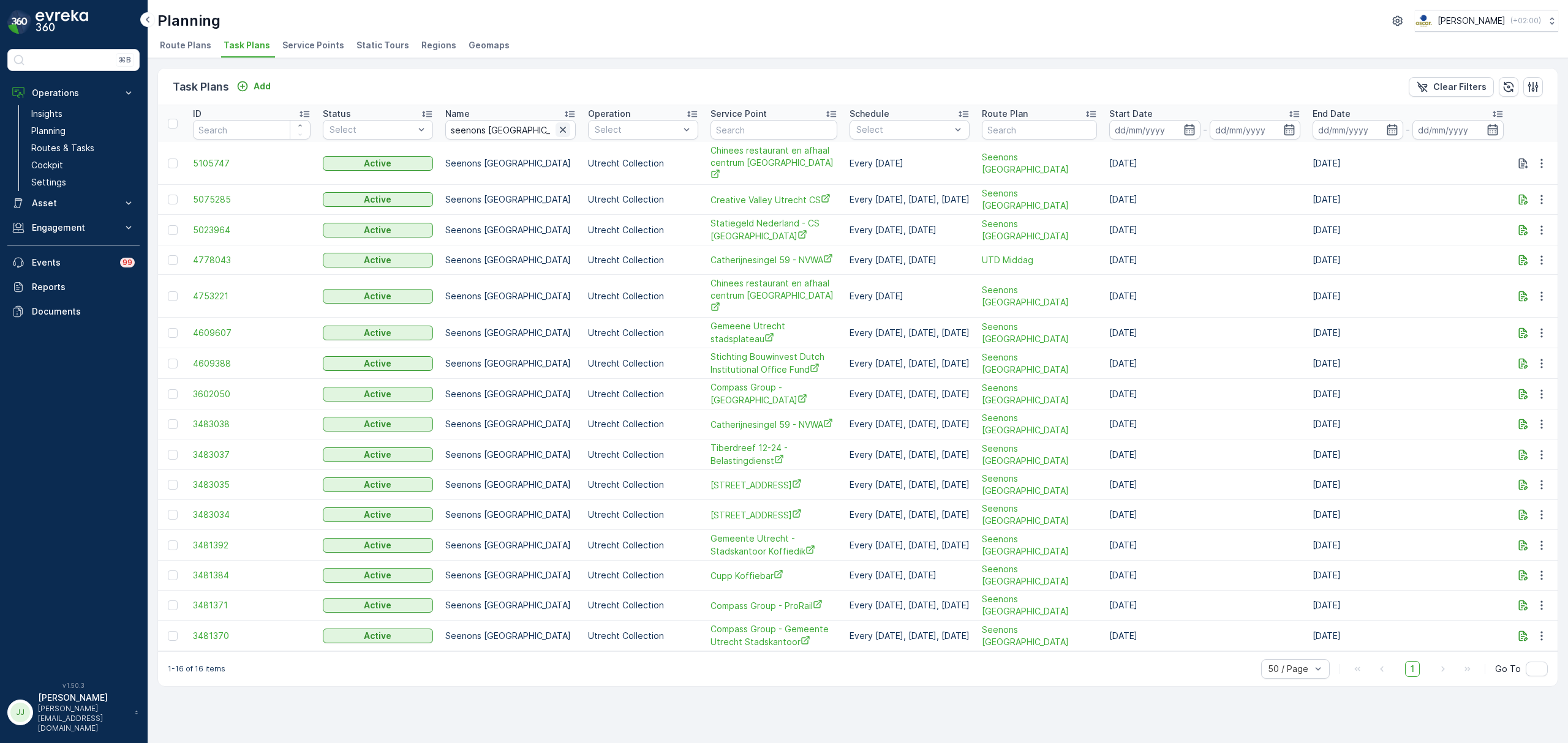
click at [557, 130] on icon "button" at bounding box center [563, 130] width 13 height 13
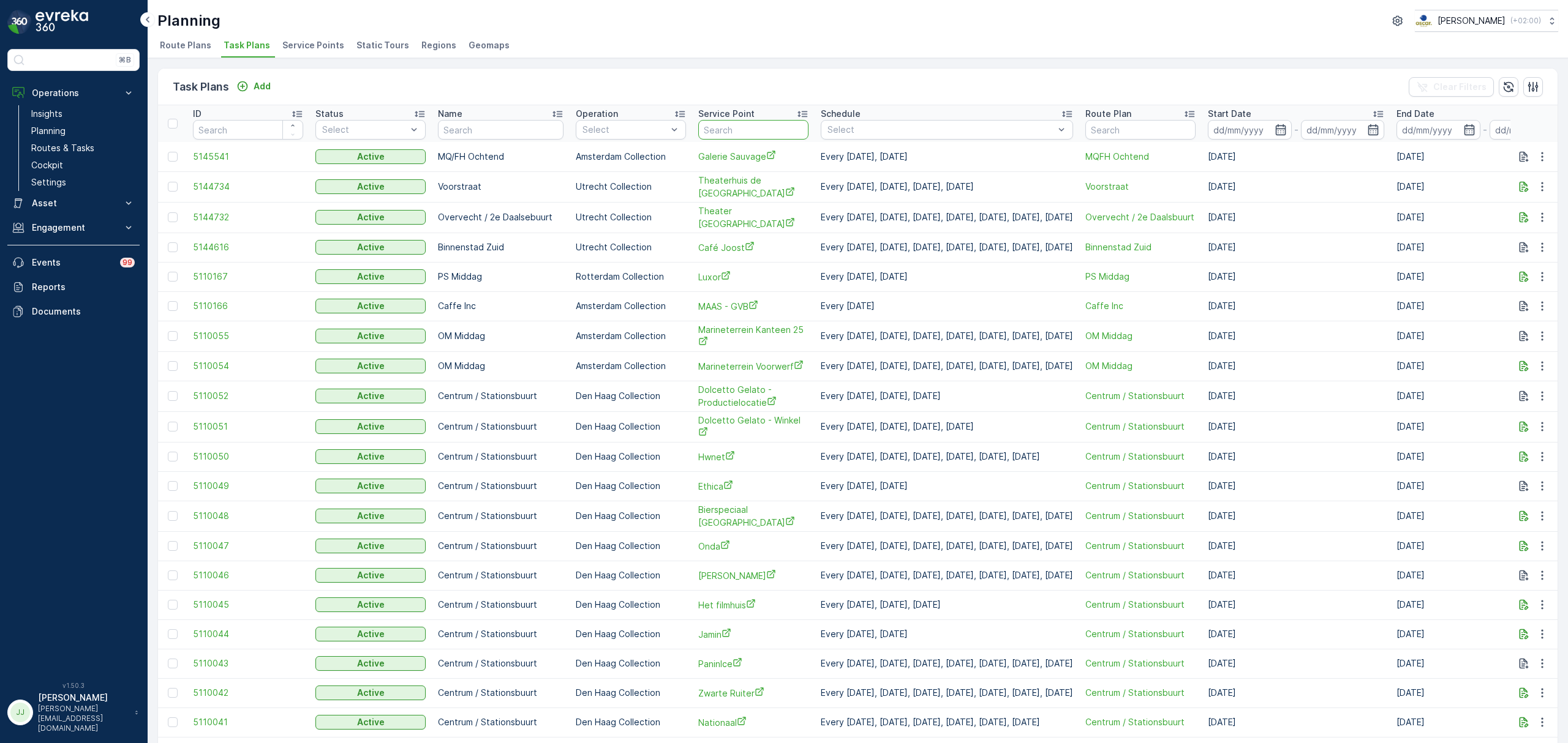
click at [758, 130] on input "text" at bounding box center [753, 130] width 110 height 20
type input "respon"
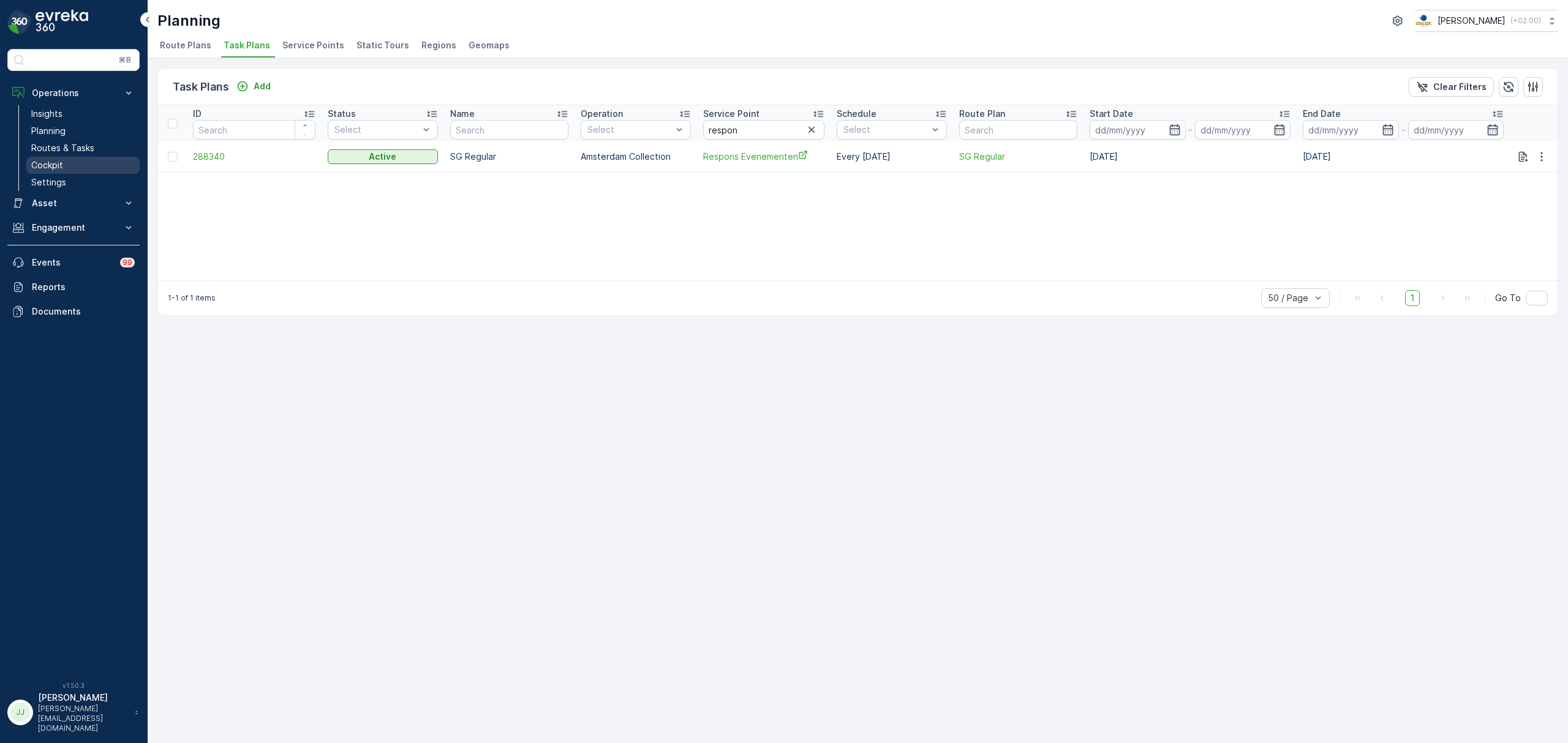
click at [57, 158] on link "Cockpit" at bounding box center [83, 165] width 113 height 17
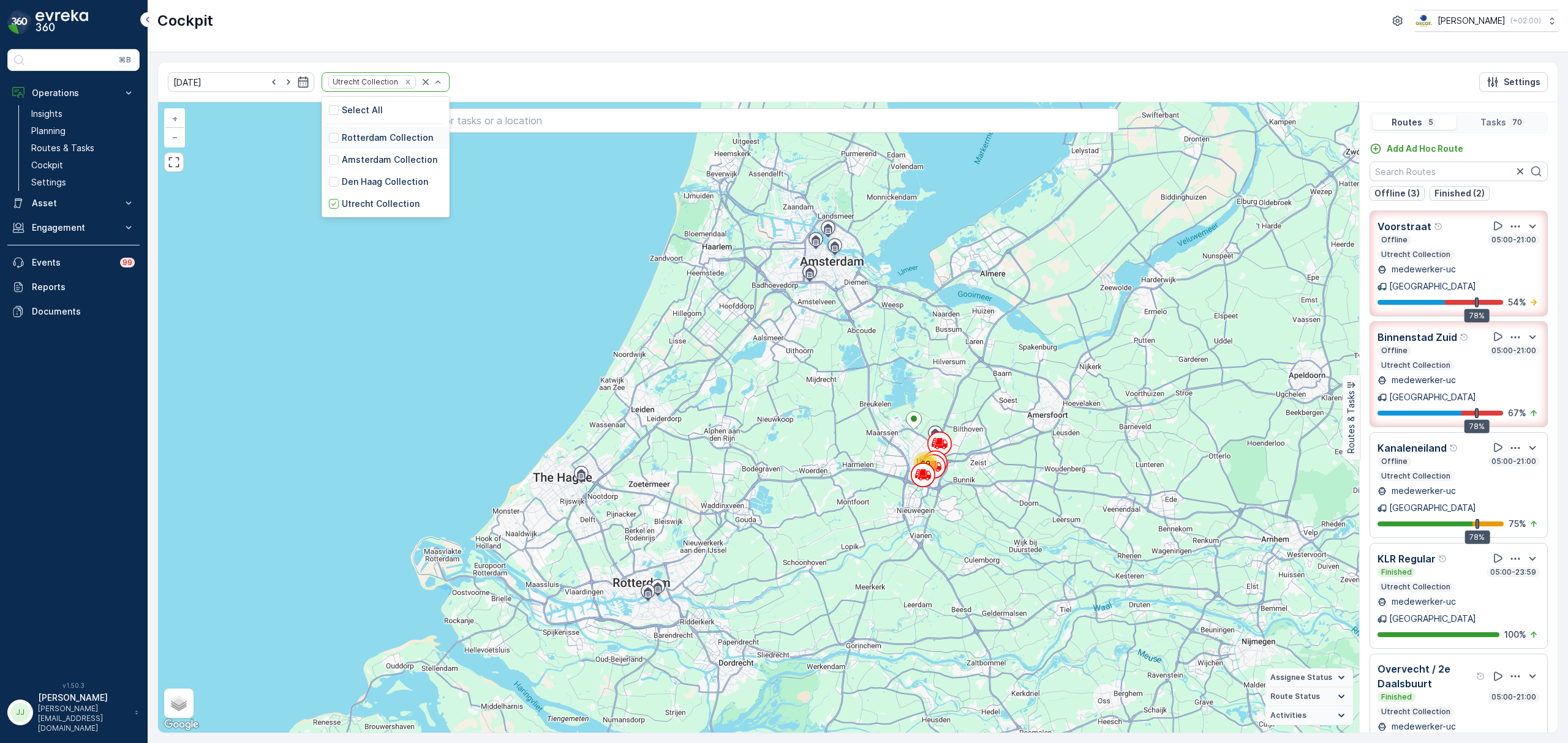
click at [381, 140] on p "Rotterdam Collection" at bounding box center [387, 138] width 91 height 13
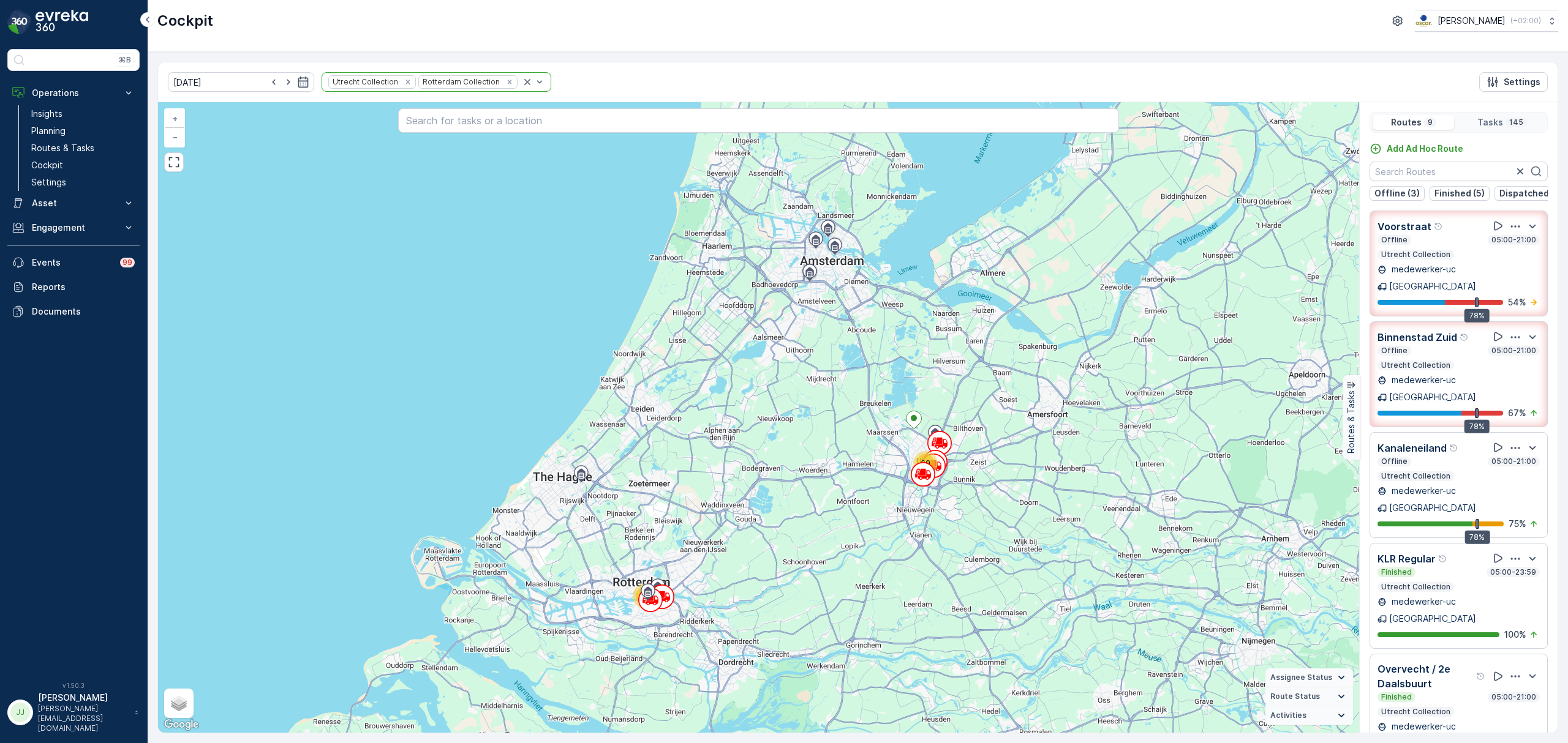
click at [405, 82] on icon "Remove Utrecht Collection" at bounding box center [407, 82] width 5 height 5
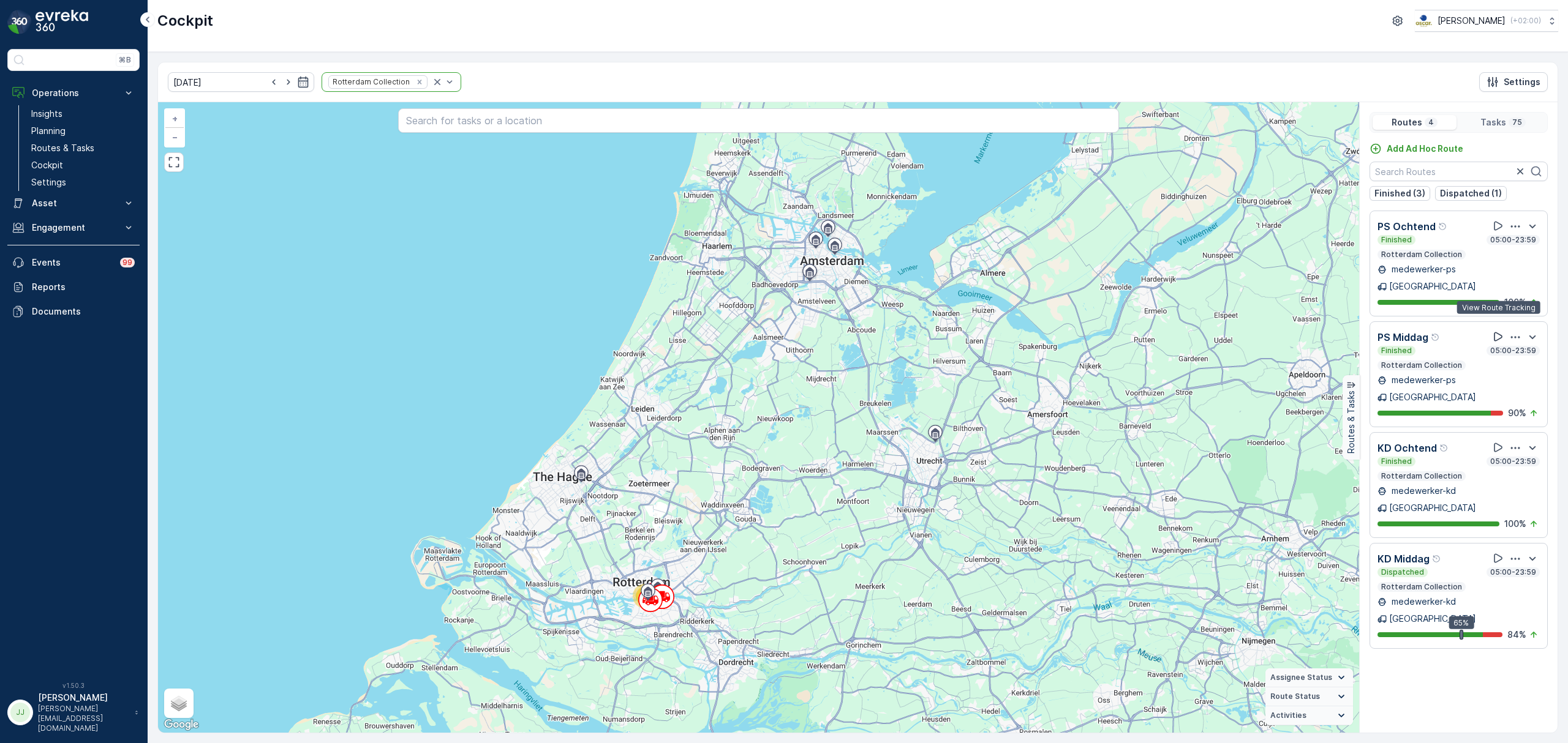
click at [1498, 331] on icon at bounding box center [1497, 337] width 13 height 13
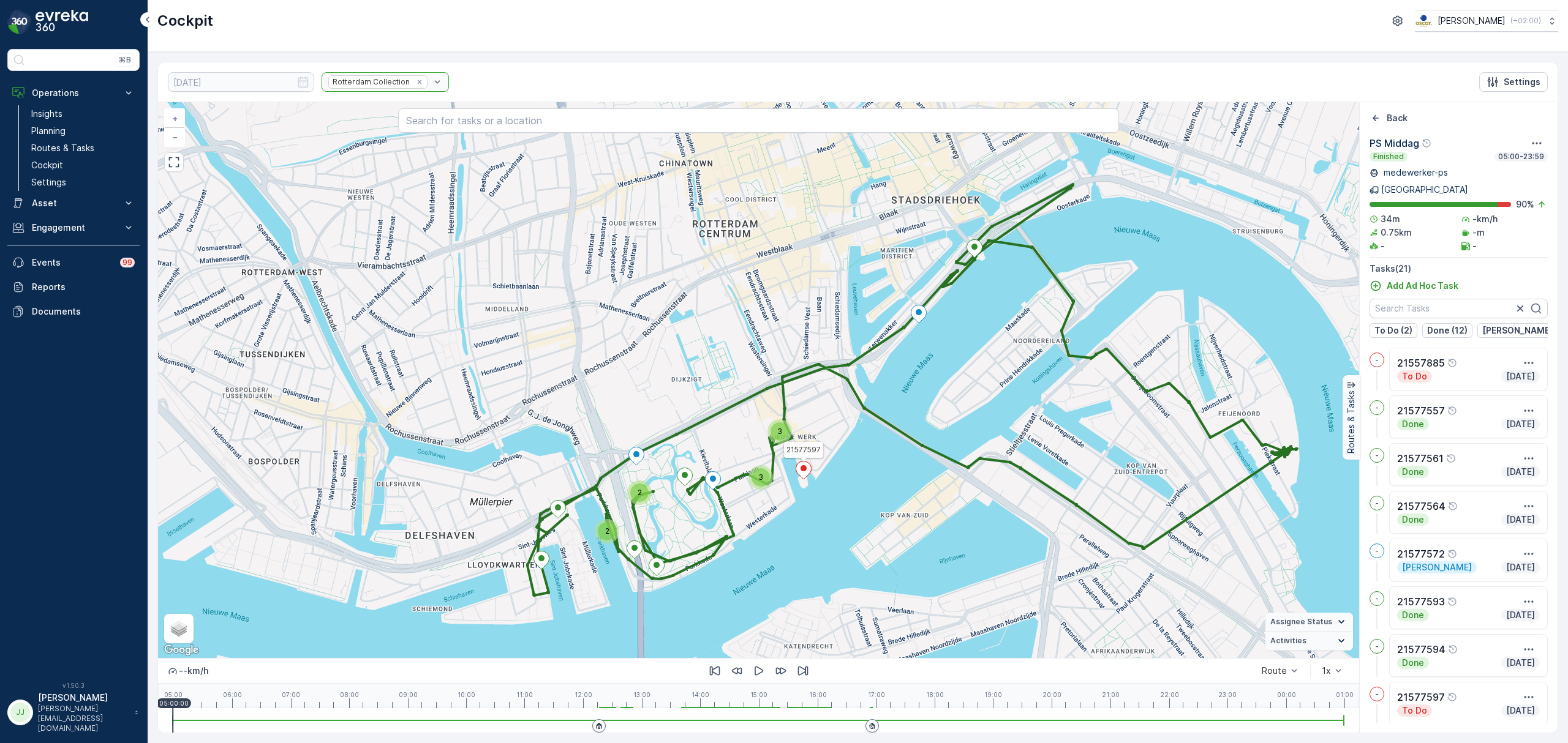
click at [802, 471] on ellipse at bounding box center [803, 468] width 6 height 6
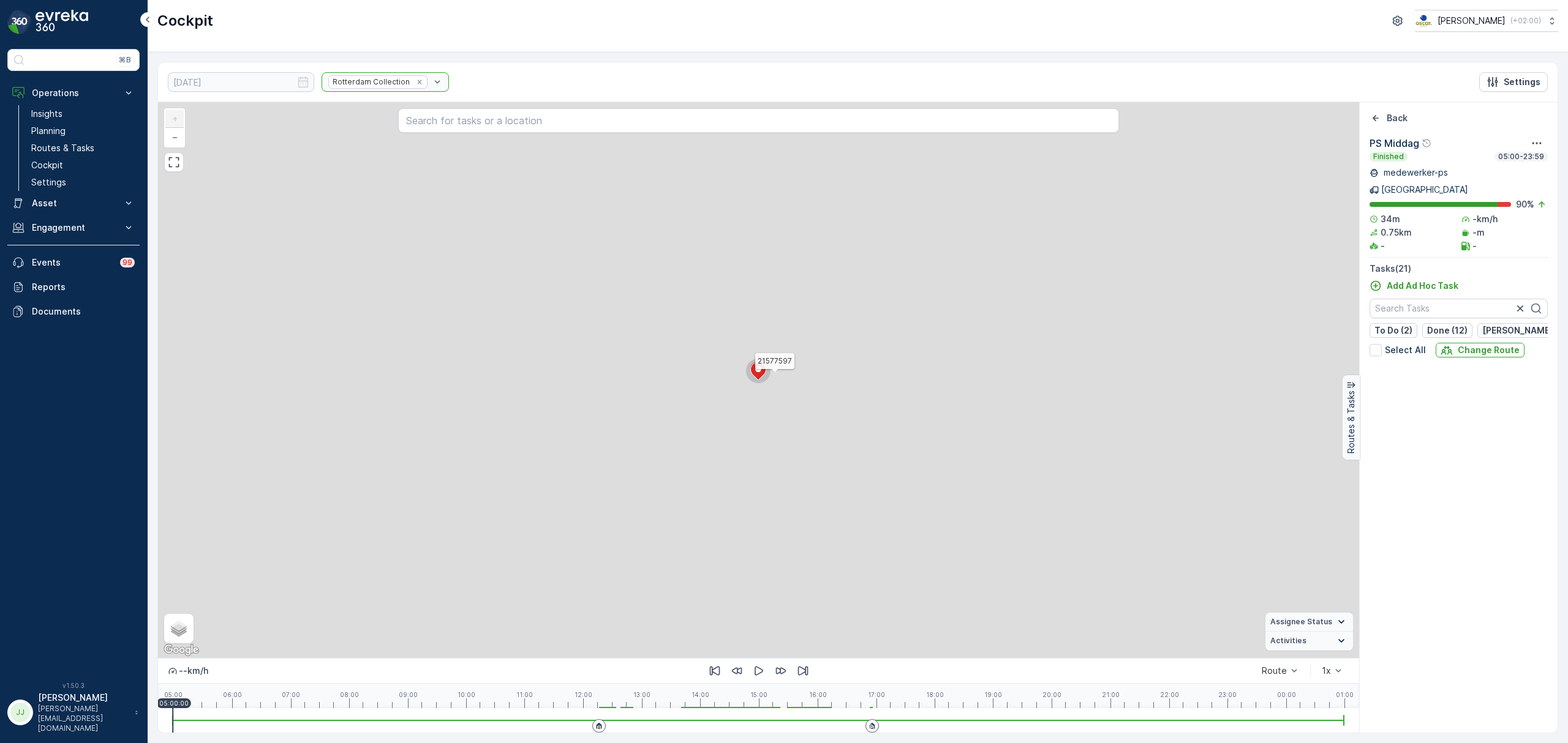
scroll to position [611, 0]
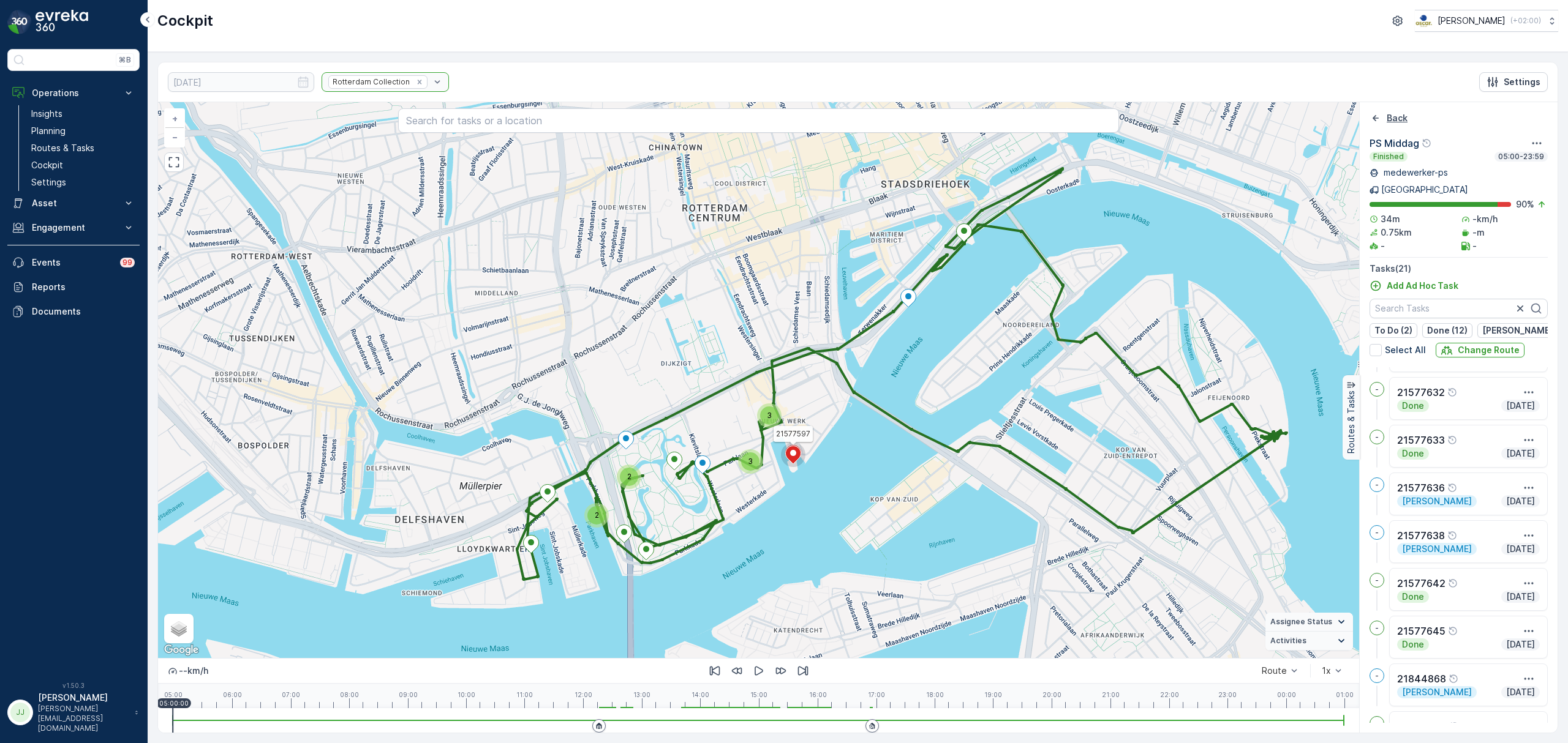
click at [1375, 120] on icon "Back" at bounding box center [1376, 118] width 13 height 13
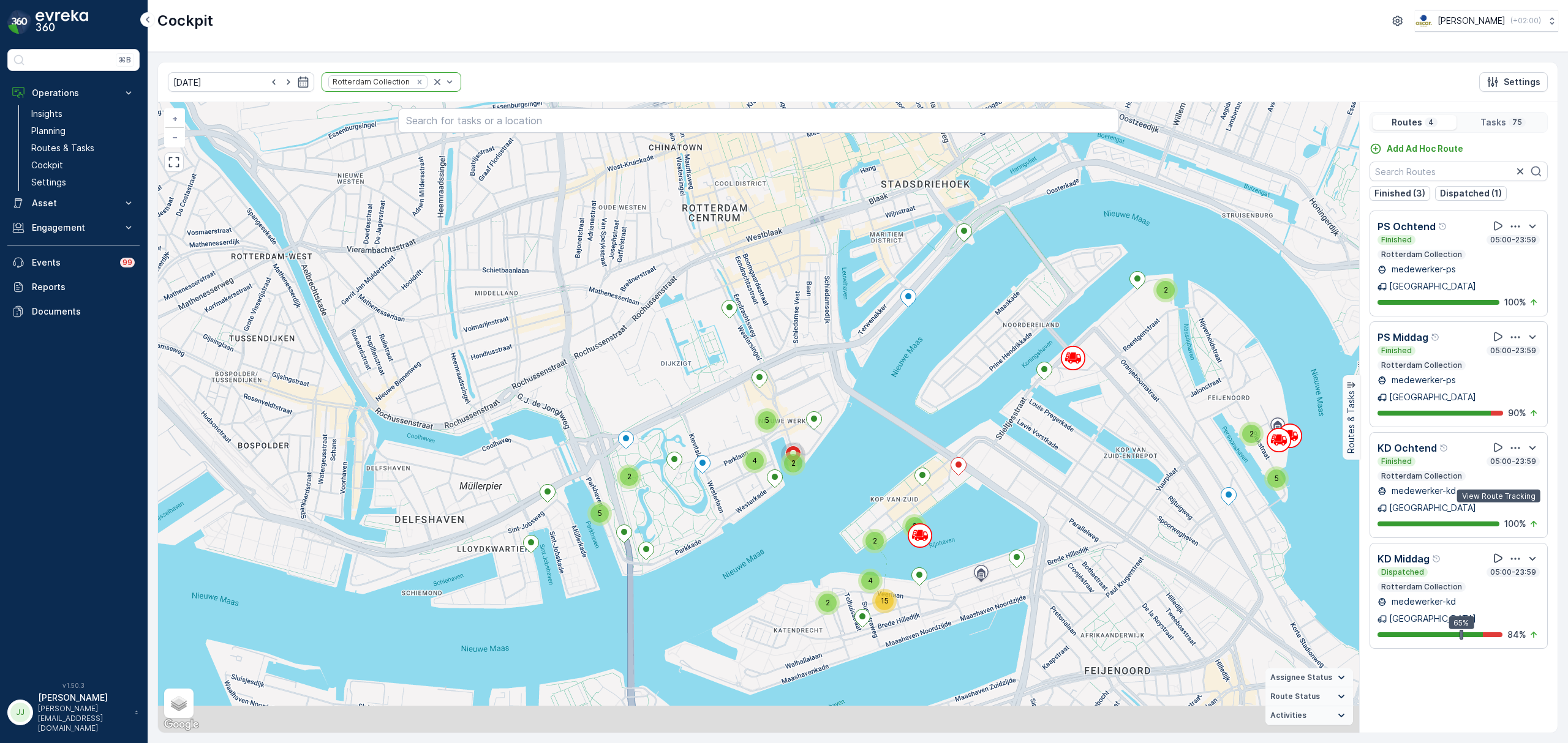
click at [1499, 554] on icon at bounding box center [1497, 559] width 9 height 9
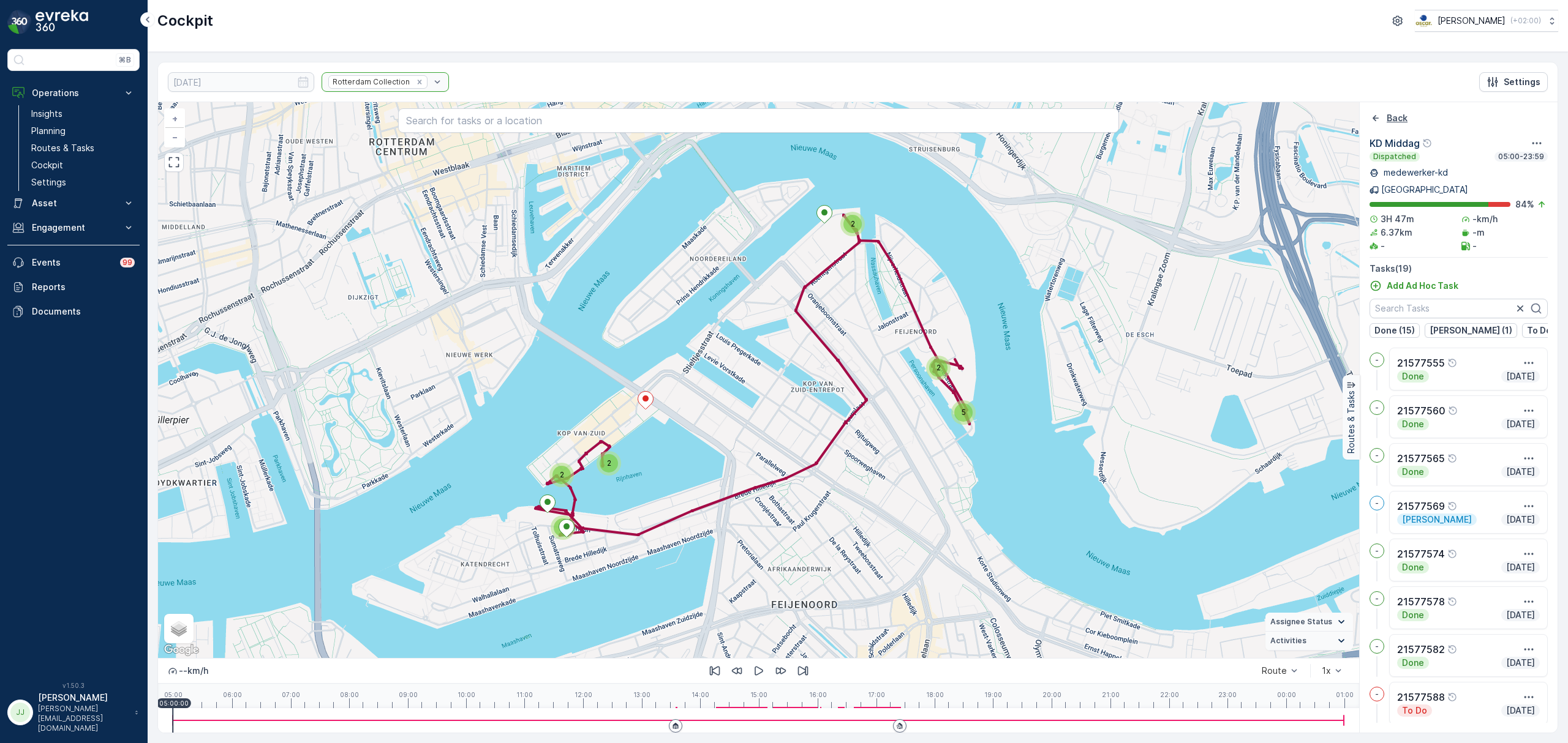
click at [1376, 117] on icon "Back" at bounding box center [1376, 118] width 13 height 13
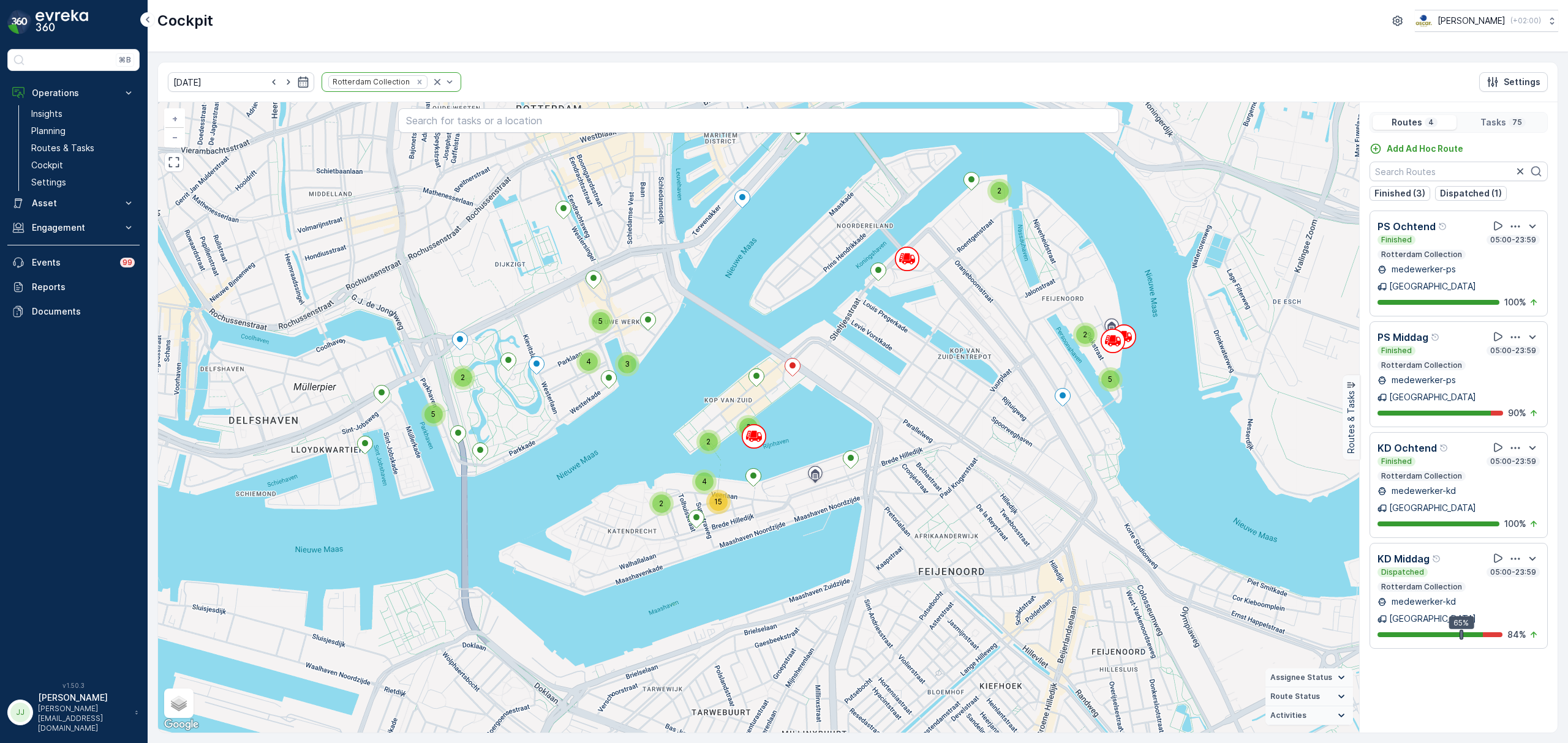
drag, startPoint x: 535, startPoint y: 356, endPoint x: 681, endPoint y: 325, distance: 149.3
click at [681, 325] on div "2 3 2 4 3 5 2 2 15 2 4 5 5 + − Satellite Roadmap Terrain Hybrid Leaflet Keyboar…" at bounding box center [759, 417] width 1201 height 630
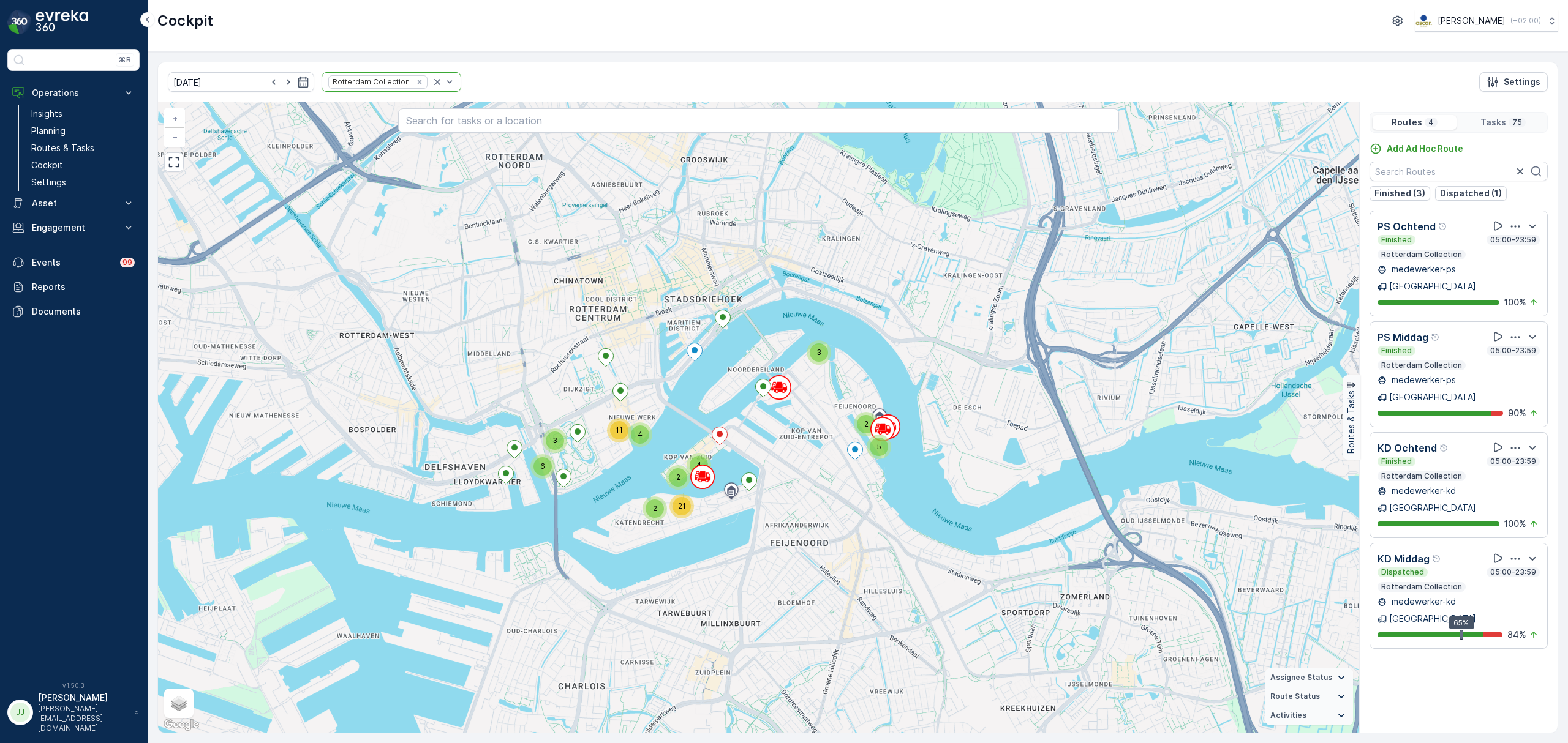
drag, startPoint x: 730, startPoint y: 312, endPoint x: 714, endPoint y: 395, distance: 84.5
click at [714, 395] on div "3 2 5 6 3 4 11 2 2 4 21 + − Satellite Roadmap Terrain Hybrid Leaflet Keyboard s…" at bounding box center [759, 417] width 1201 height 630
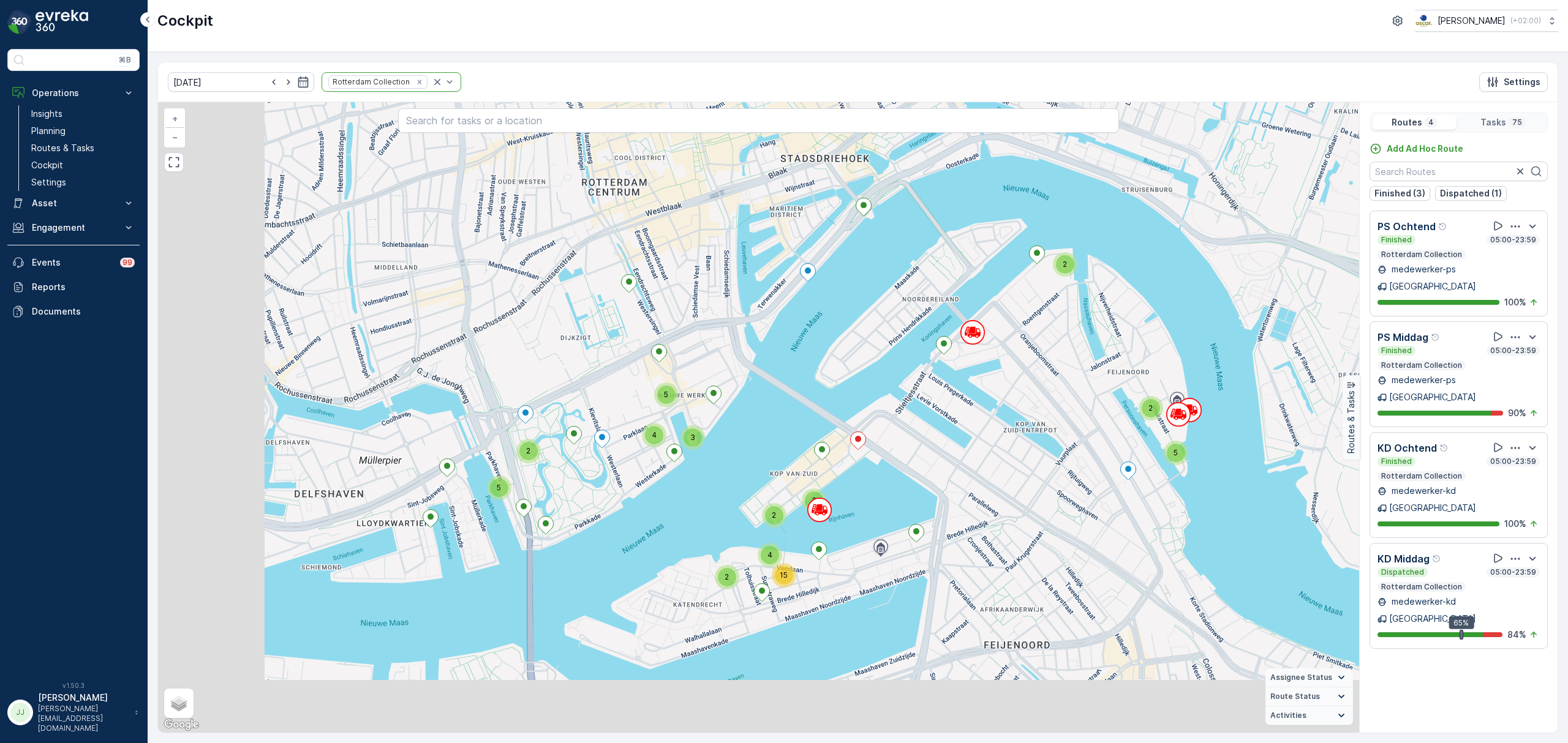
drag, startPoint x: 675, startPoint y: 412, endPoint x: 797, endPoint y: 355, distance: 134.7
click at [797, 355] on div "2 2 5 5 2 3 5 4 2 2 3 4 15 + − Satellite Roadmap Terrain Hybrid Leaflet Keyboar…" at bounding box center [759, 417] width 1201 height 630
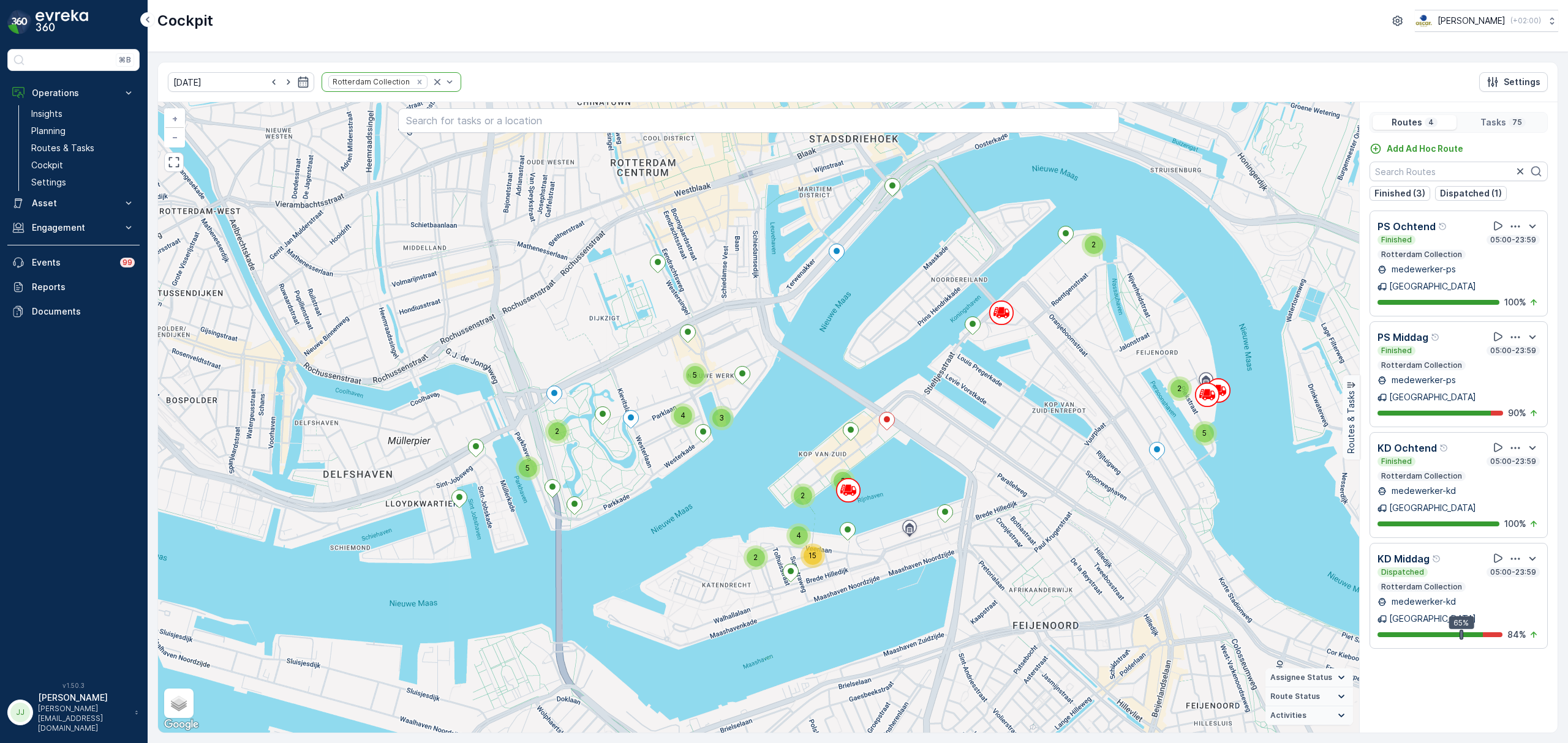
drag, startPoint x: 778, startPoint y: 394, endPoint x: 805, endPoint y: 375, distance: 33.0
click at [805, 375] on div "2 2 5 5 2 3 5 4 2 2 3 4 15 + − Satellite Roadmap Terrain Hybrid Leaflet Keyboar…" at bounding box center [759, 417] width 1201 height 630
click at [728, 421] on div "3" at bounding box center [722, 418] width 18 height 18
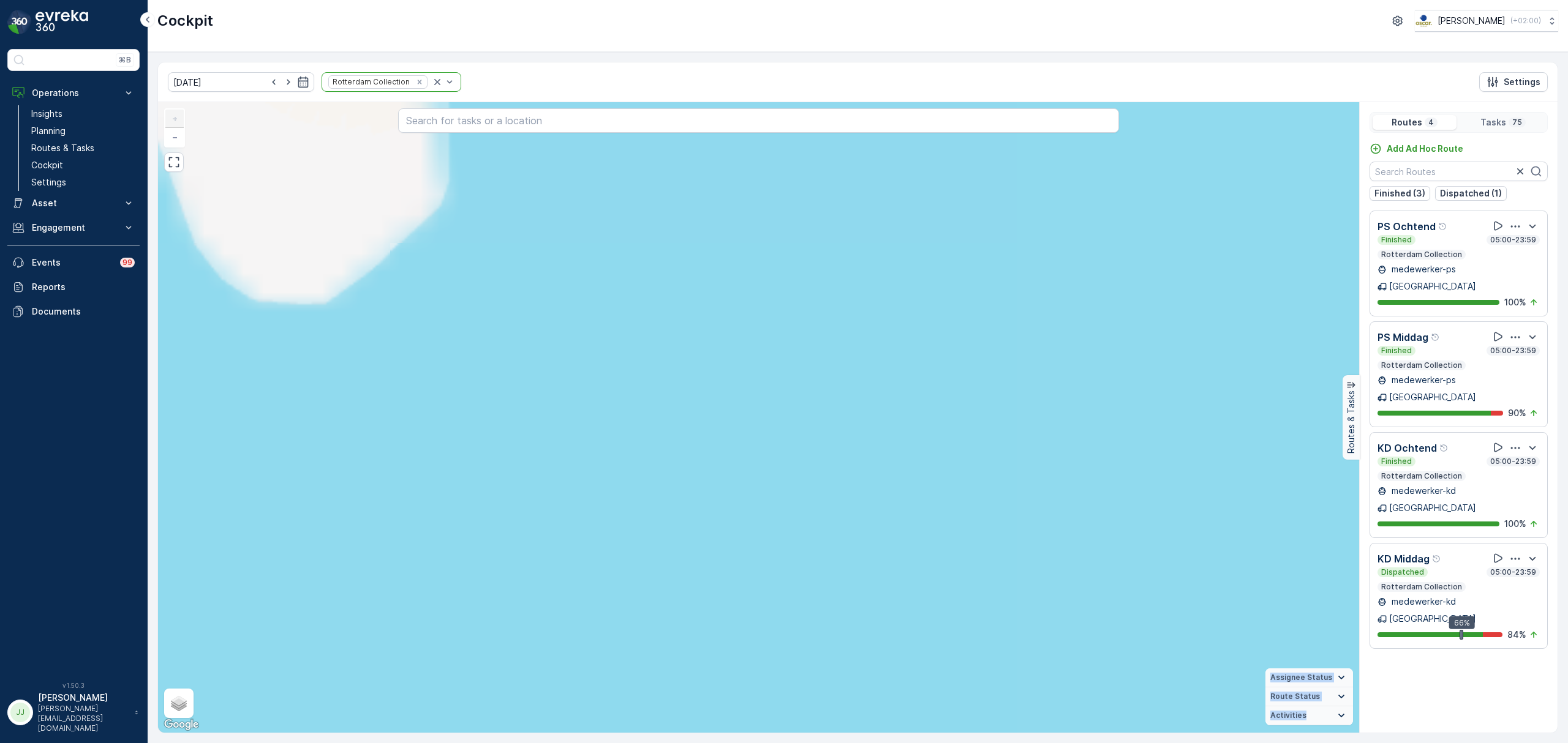
drag, startPoint x: 790, startPoint y: 505, endPoint x: 541, endPoint y: 373, distance: 281.8
click at [920, 586] on div "2 3 2 2 3 2 3 2 2 2 2 2 2 4 2 3 2 2 3 2 2 2 2 2 2 2 + − Satellite Roadmap Terra…" at bounding box center [759, 417] width 1201 height 630
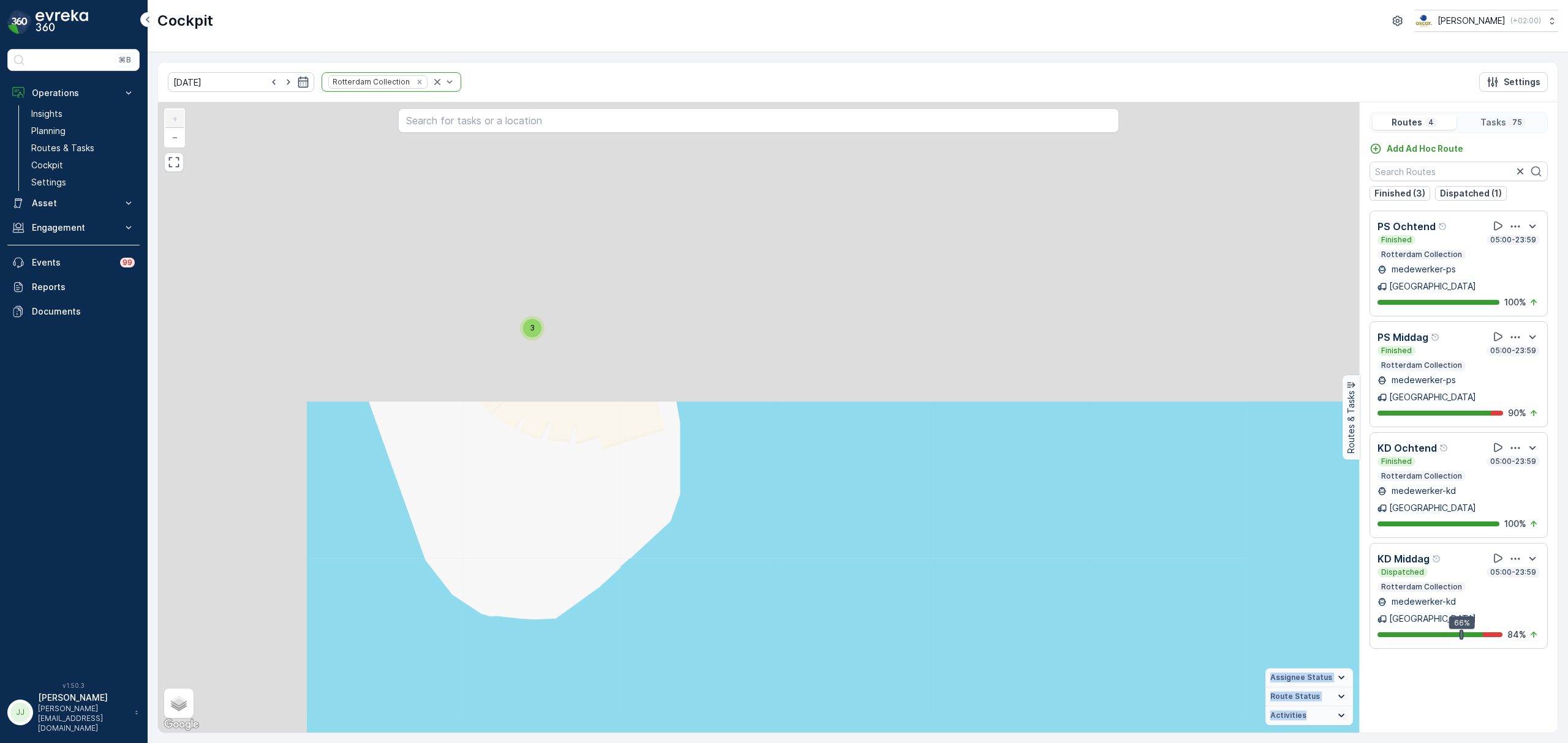
drag, startPoint x: 496, startPoint y: 348, endPoint x: 628, endPoint y: 516, distance: 213.7
click at [726, 662] on div "2 3 2 2 3 2 2 2 2 2 2 2 + − Satellite Roadmap Terrain Hybrid Leaflet Keyboard s…" at bounding box center [759, 417] width 1201 height 630
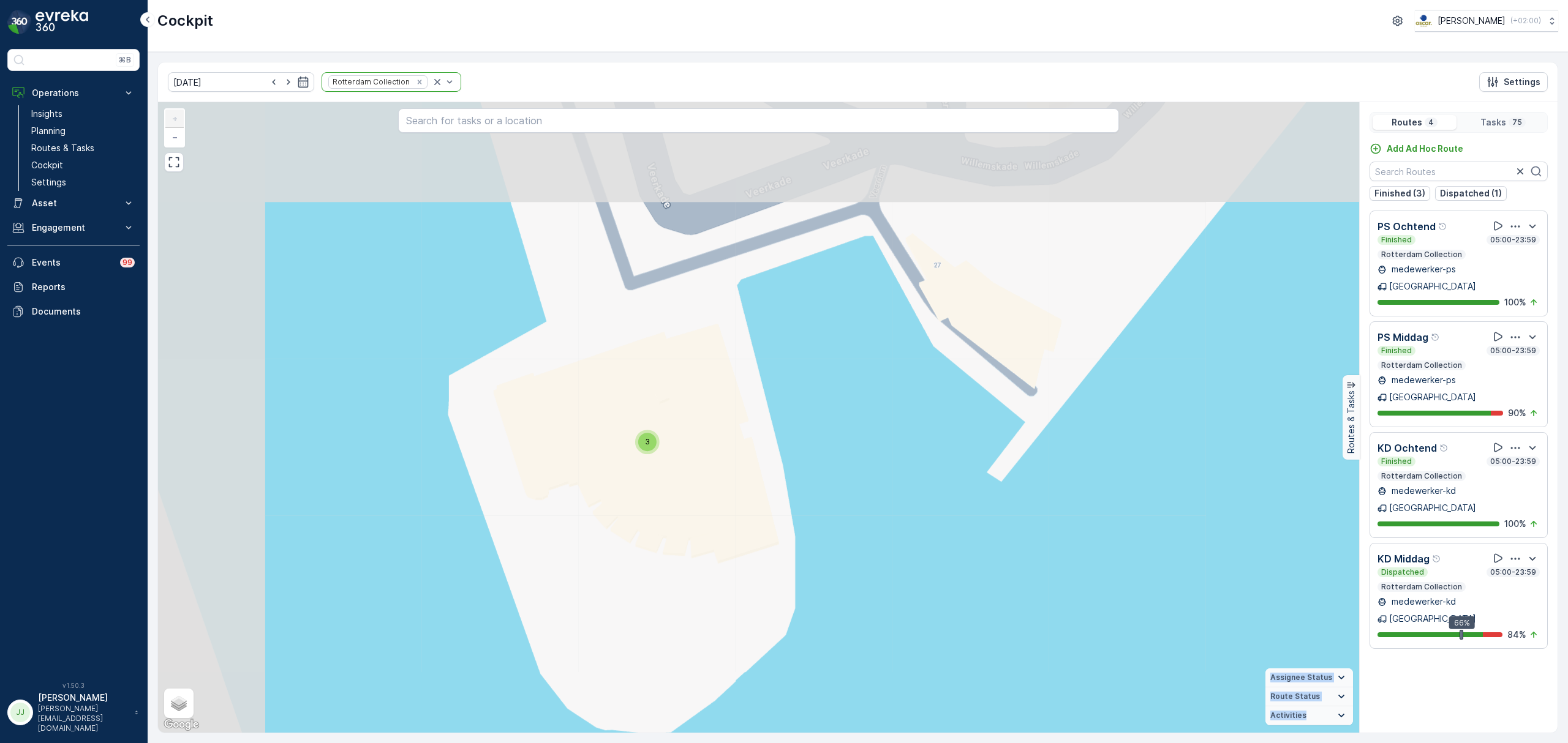
drag, startPoint x: 706, startPoint y: 592, endPoint x: 704, endPoint y: 540, distance: 52.0
click at [714, 596] on div "2 3 2 2 3 2 2 2 2 2 2 2 + − Satellite Roadmap Terrain Hybrid Leaflet Keyboard s…" at bounding box center [759, 417] width 1201 height 630
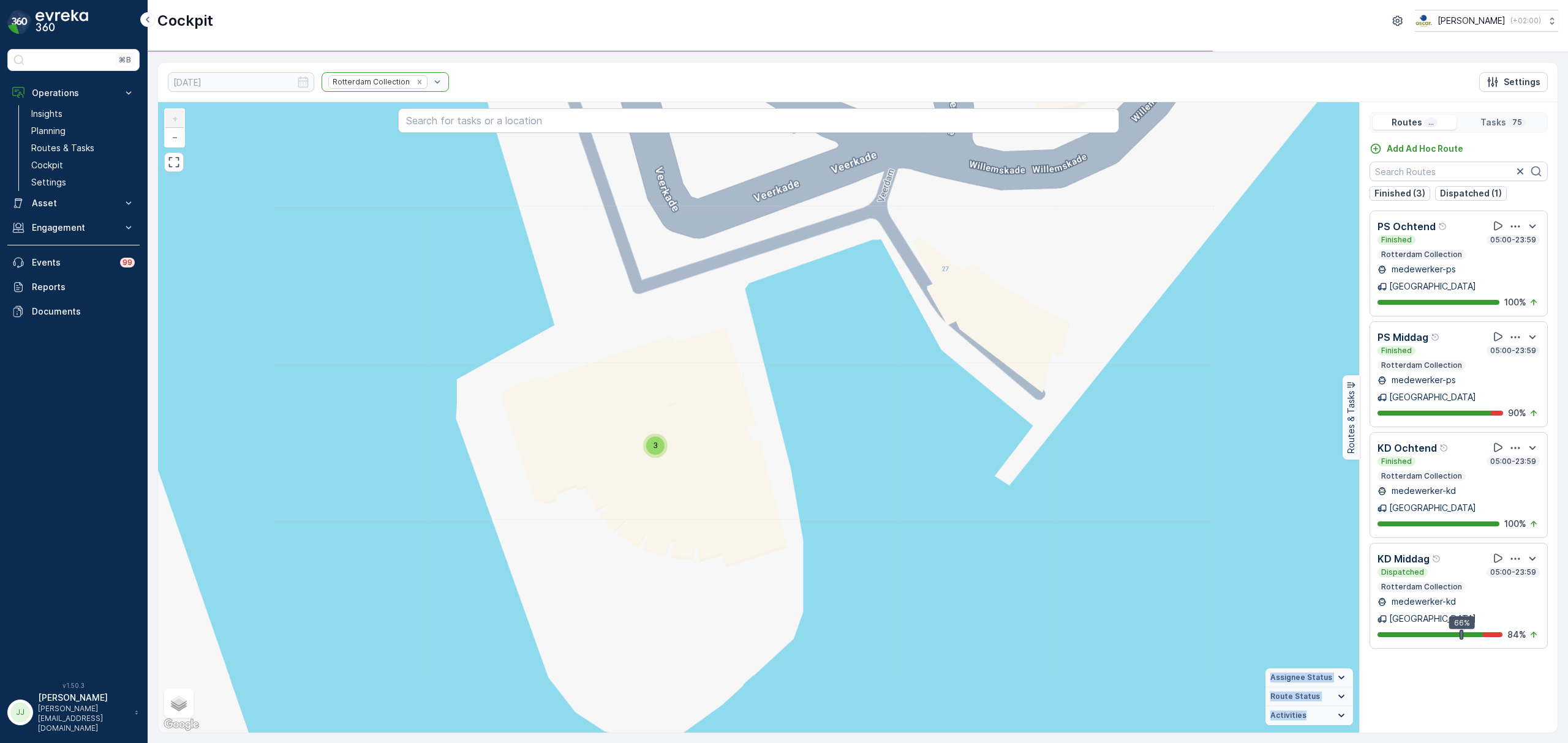
click at [654, 443] on span "3" at bounding box center [654, 445] width 5 height 9
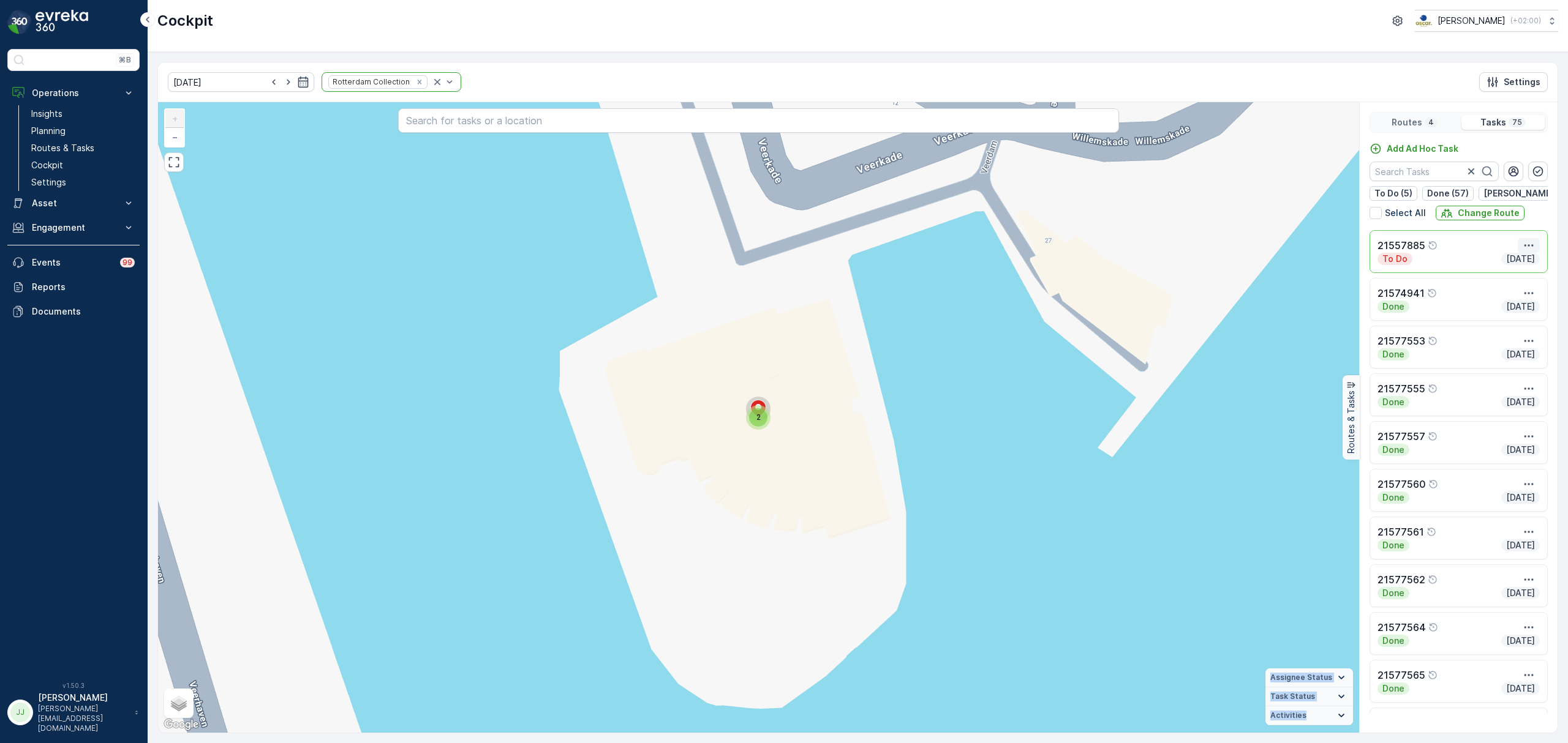
click at [1526, 251] on icon "button" at bounding box center [1528, 245] width 13 height 13
click at [1519, 275] on span "See More Details" at bounding box center [1517, 273] width 71 height 13
click at [59, 169] on p "Cockpit" at bounding box center [47, 165] width 32 height 13
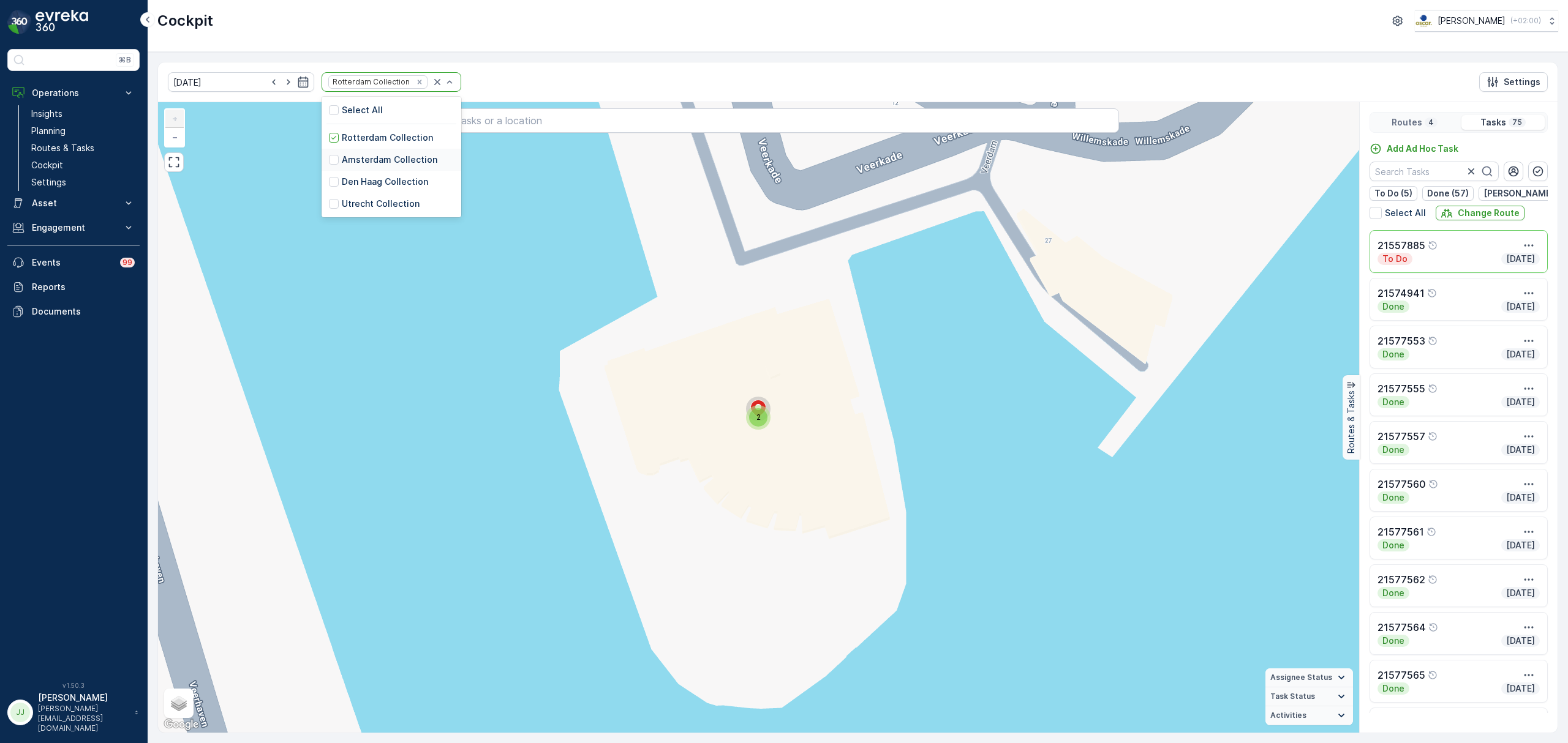
click at [361, 169] on div "Amsterdam Collection" at bounding box center [392, 159] width 140 height 22
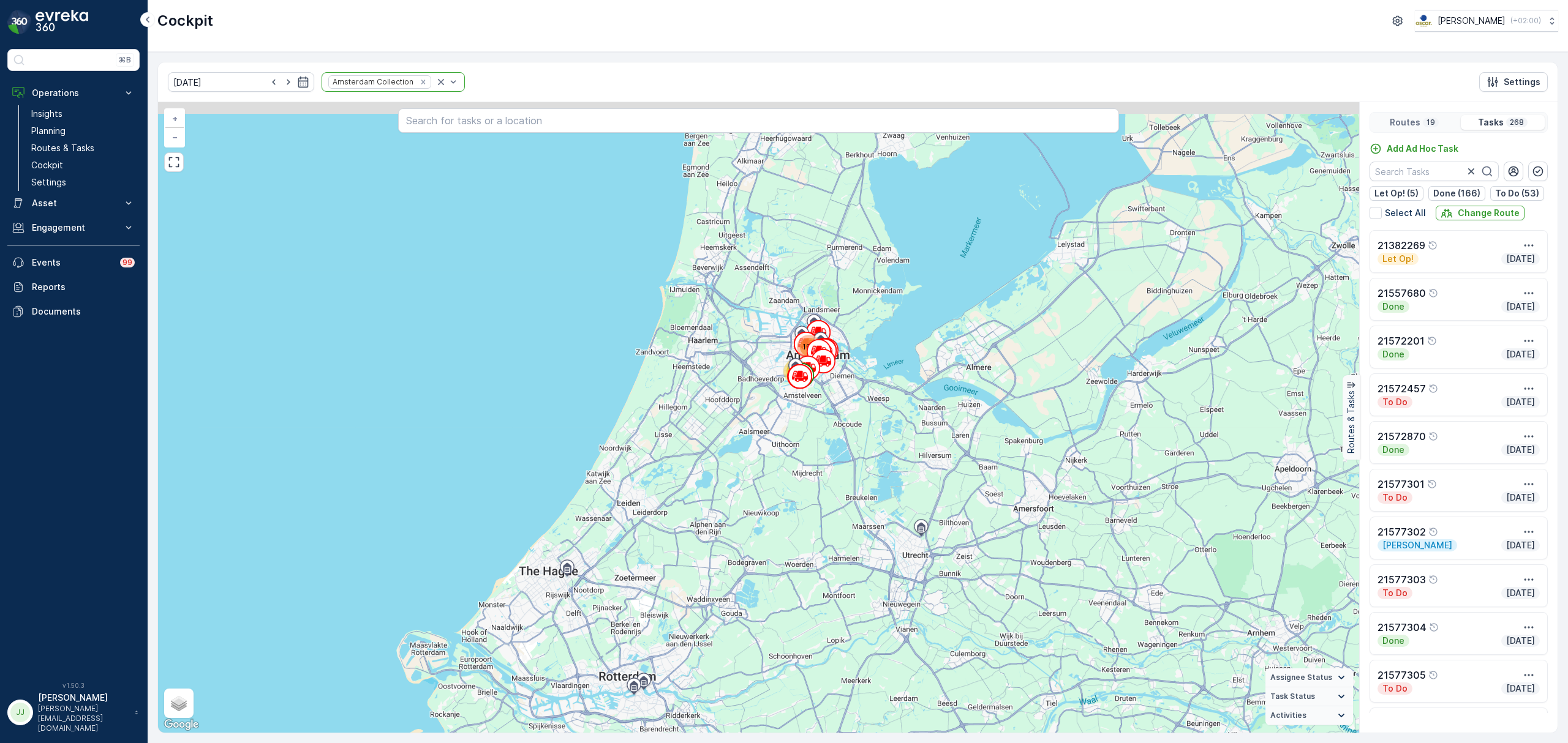
drag, startPoint x: 755, startPoint y: 394, endPoint x: 740, endPoint y: 493, distance: 100.1
click at [740, 493] on div "194 74 + − Satellite Roadmap Terrain Hybrid Leaflet Keyboard shortcuts Map Data…" at bounding box center [759, 417] width 1201 height 630
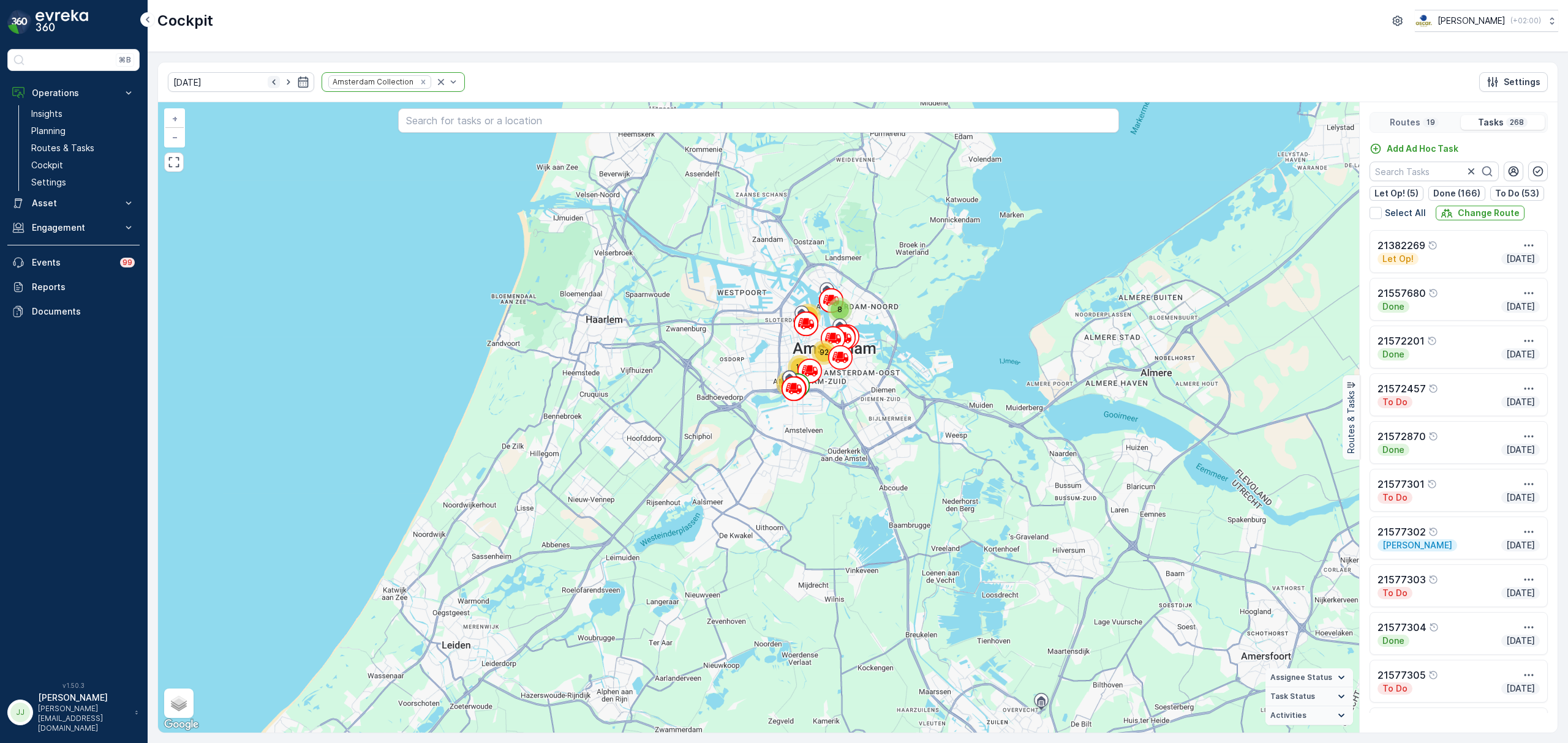
click at [268, 82] on icon "button" at bounding box center [274, 82] width 13 height 13
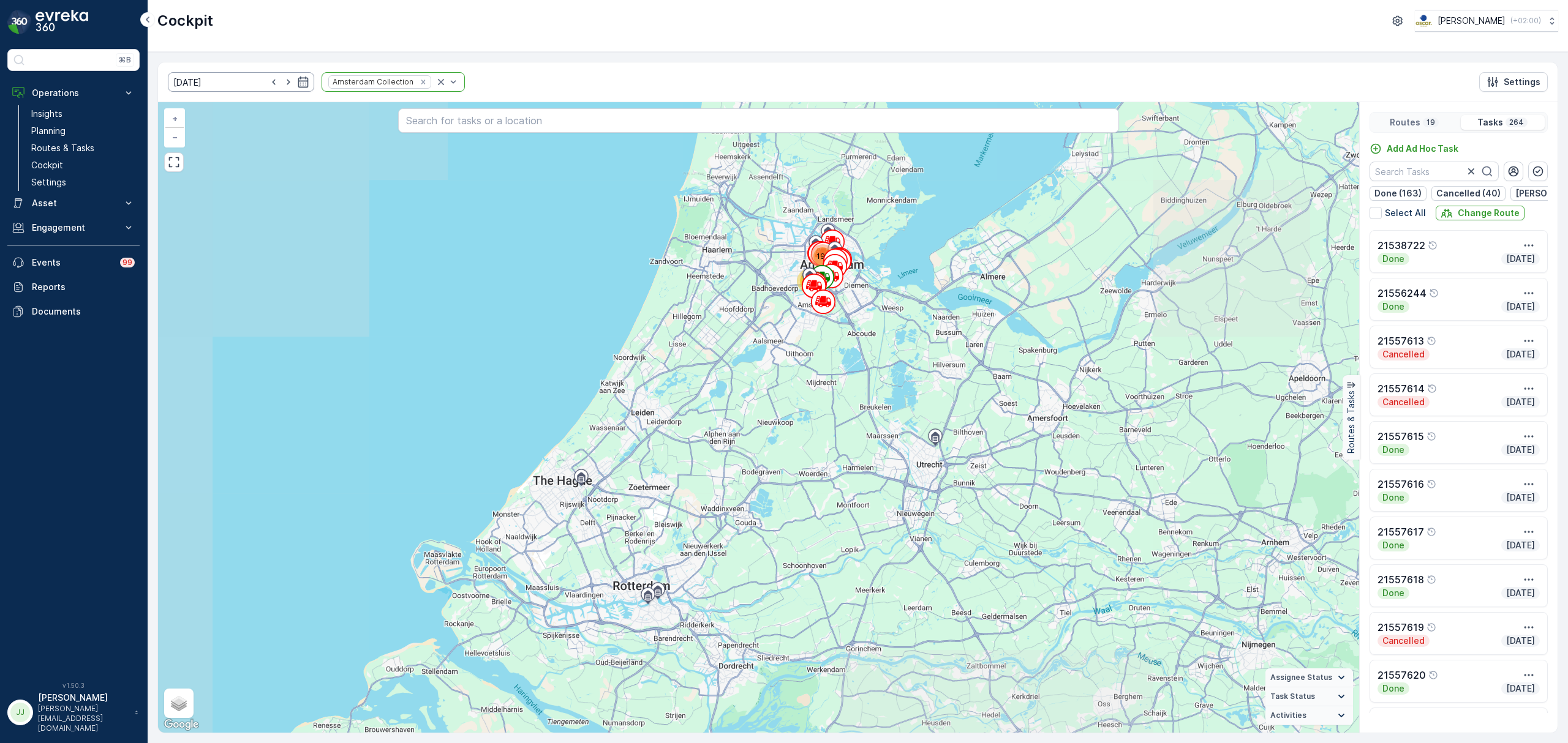
click at [282, 84] on icon "button" at bounding box center [288, 82] width 13 height 13
type input "[DATE]"
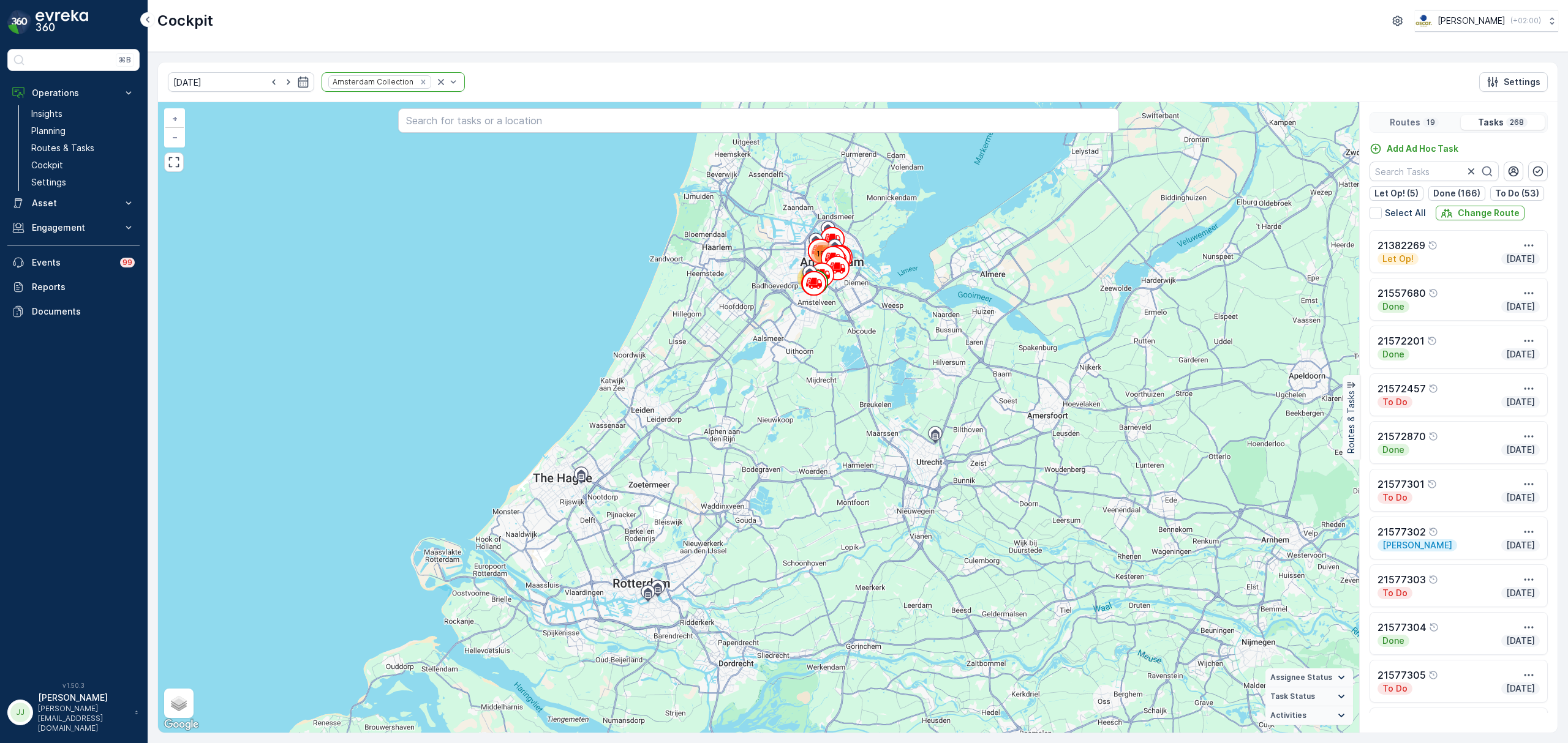
drag, startPoint x: 846, startPoint y: 323, endPoint x: 889, endPoint y: 534, distance: 215.3
click at [889, 534] on div "194 74 + − Satellite Roadmap Terrain Hybrid Leaflet Keyboard shortcuts Map Data…" at bounding box center [759, 417] width 1201 height 630
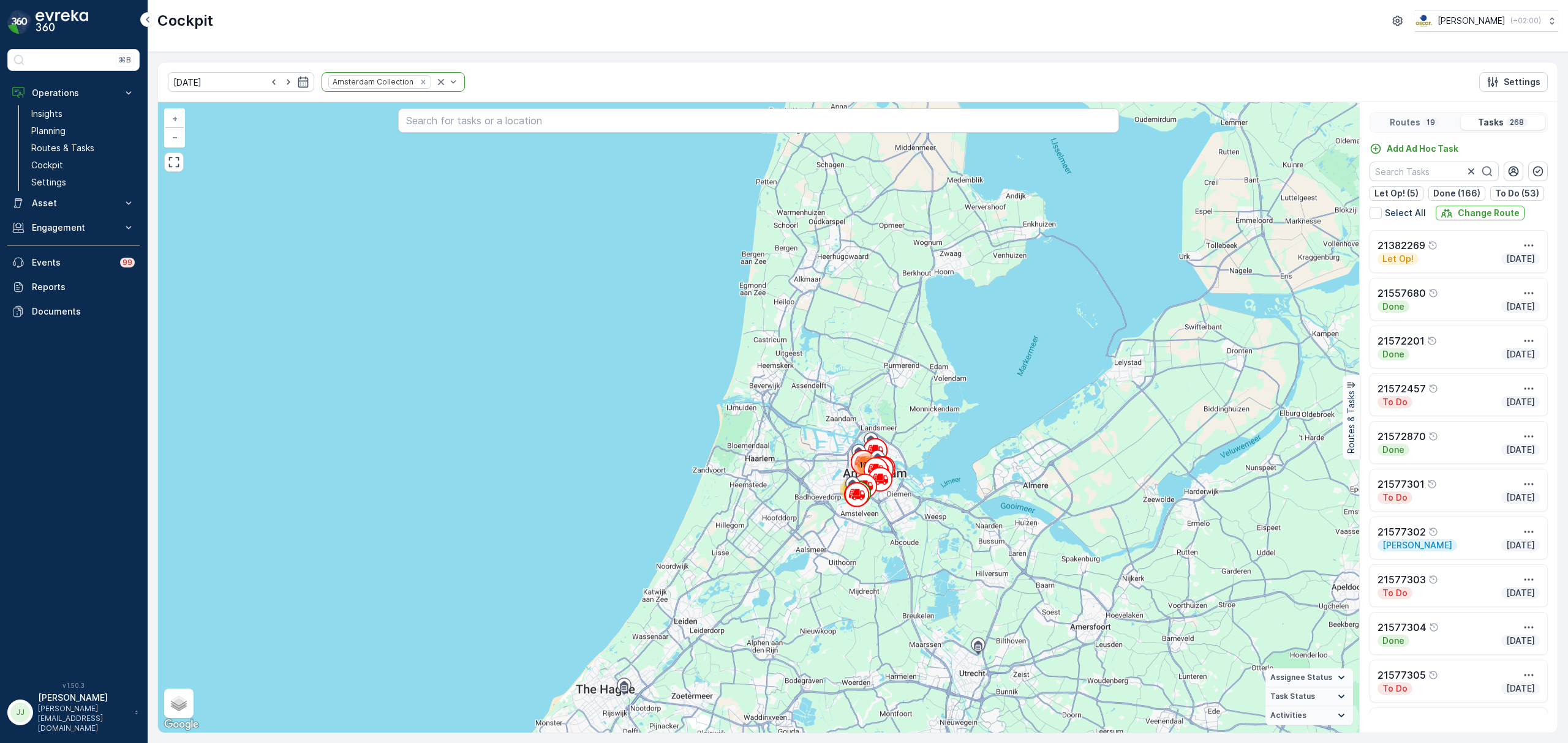
click at [1417, 116] on div "Routes 19" at bounding box center [1414, 123] width 83 height 14
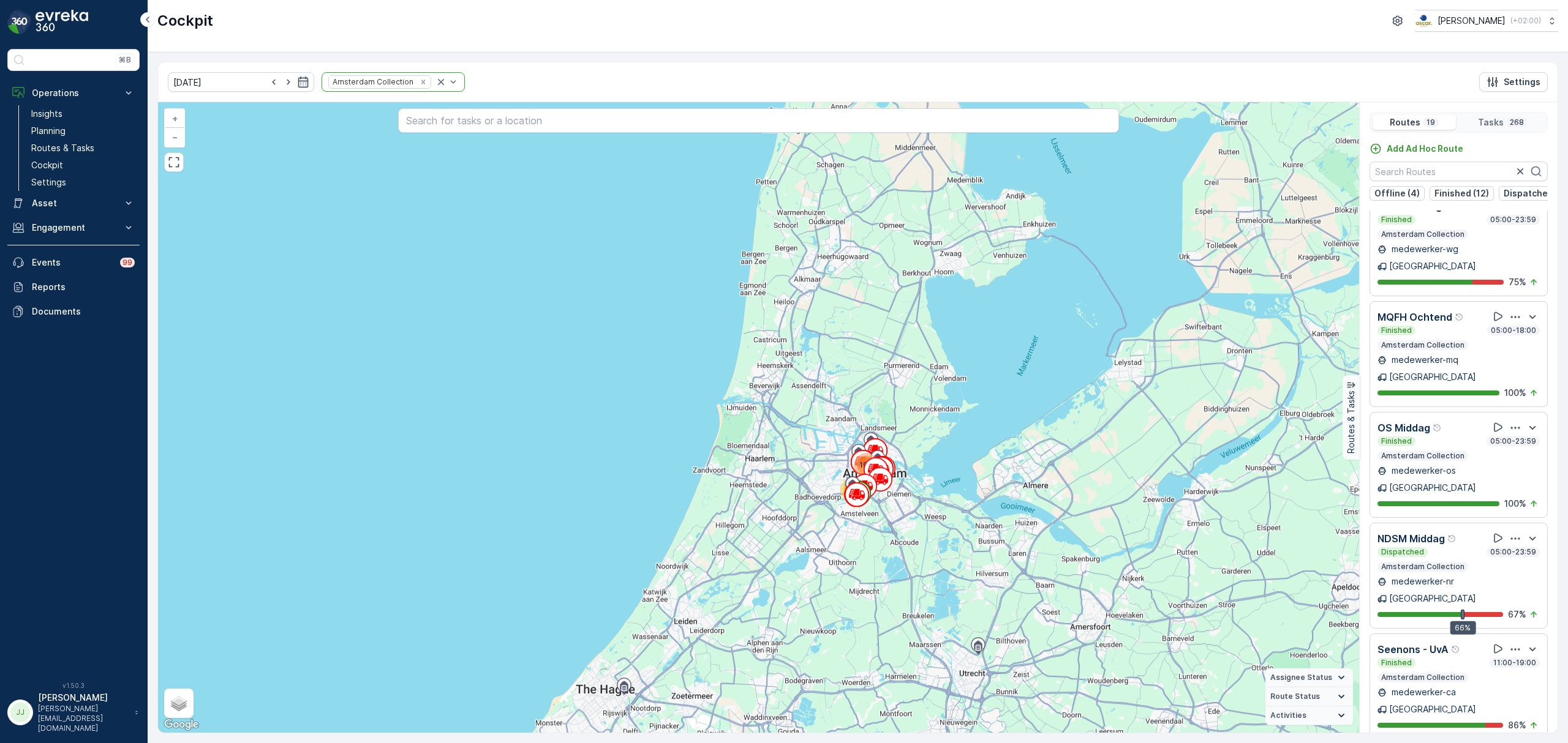
scroll to position [132, 0]
click at [1492, 419] on button at bounding box center [1498, 426] width 15 height 14
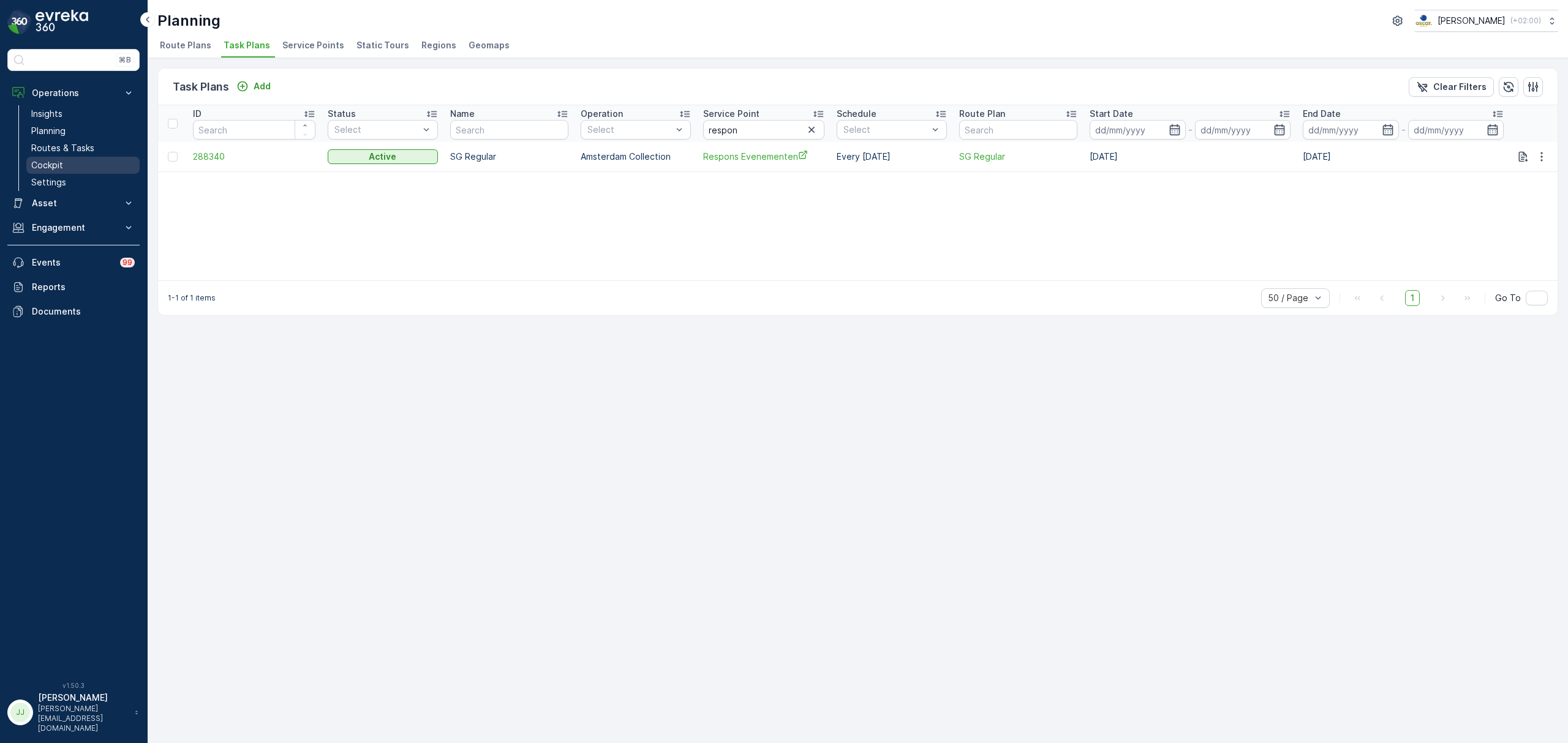
click at [82, 168] on link "Cockpit" at bounding box center [83, 165] width 113 height 17
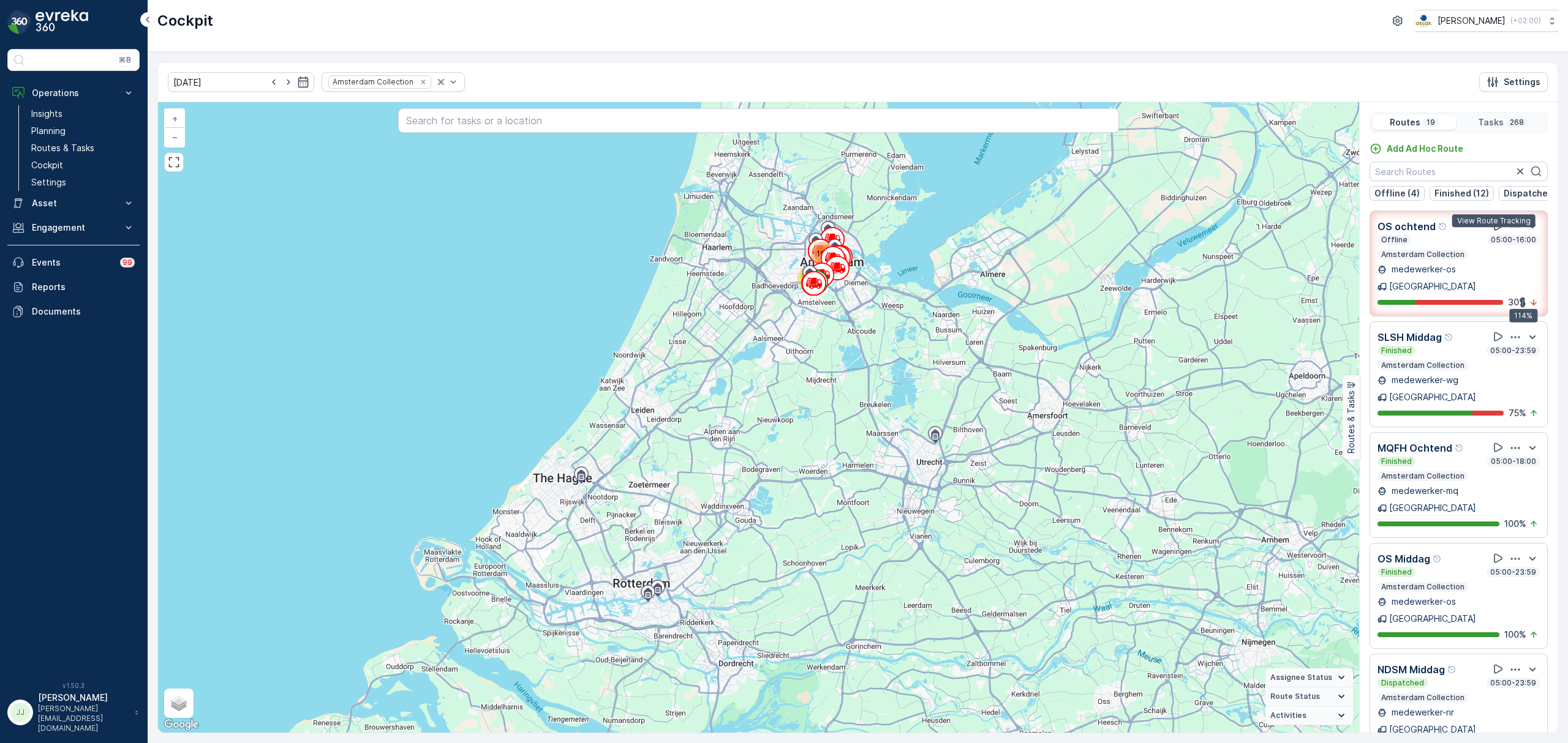
click at [1494, 230] on icon at bounding box center [1497, 226] width 13 height 13
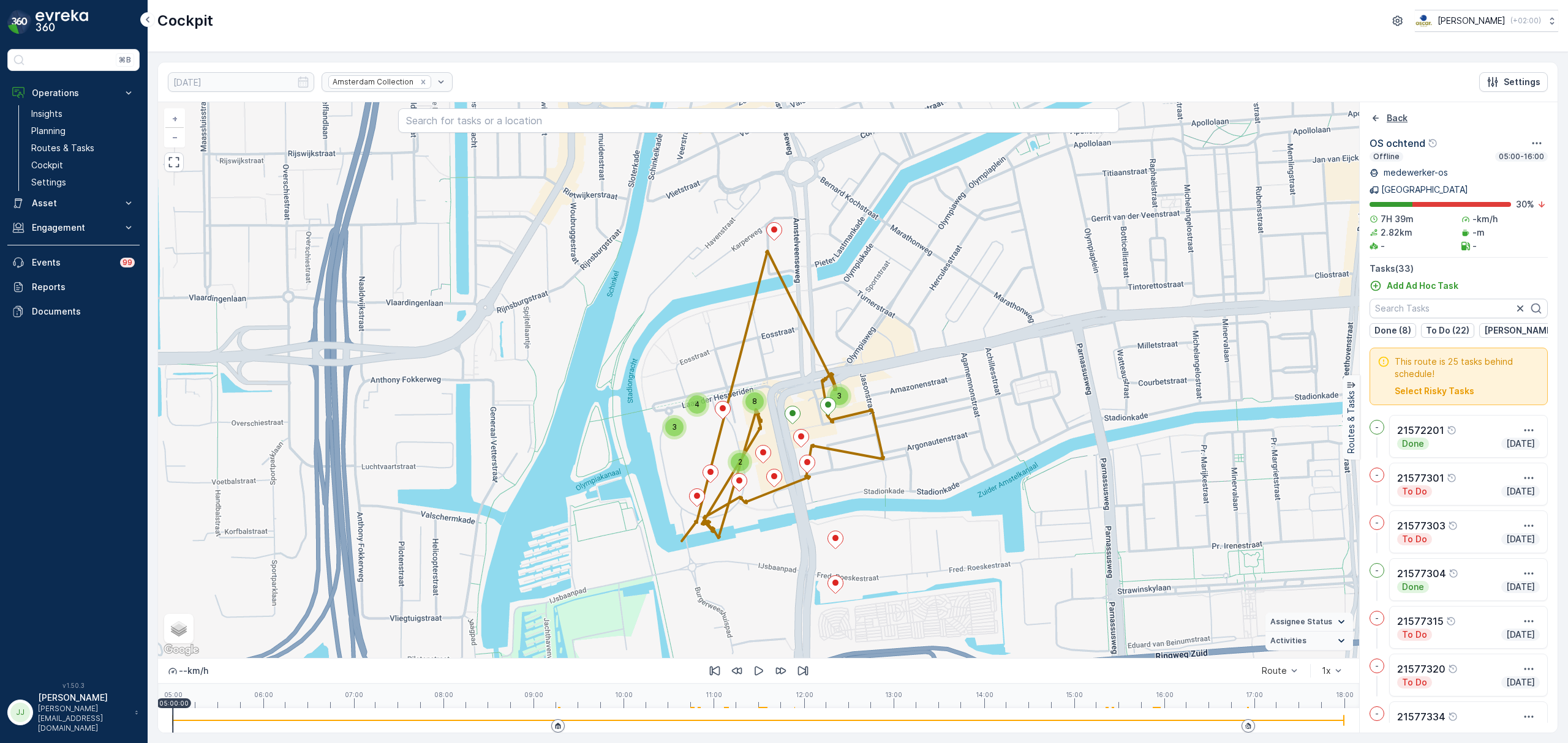
click at [1374, 116] on icon "Back" at bounding box center [1376, 118] width 13 height 13
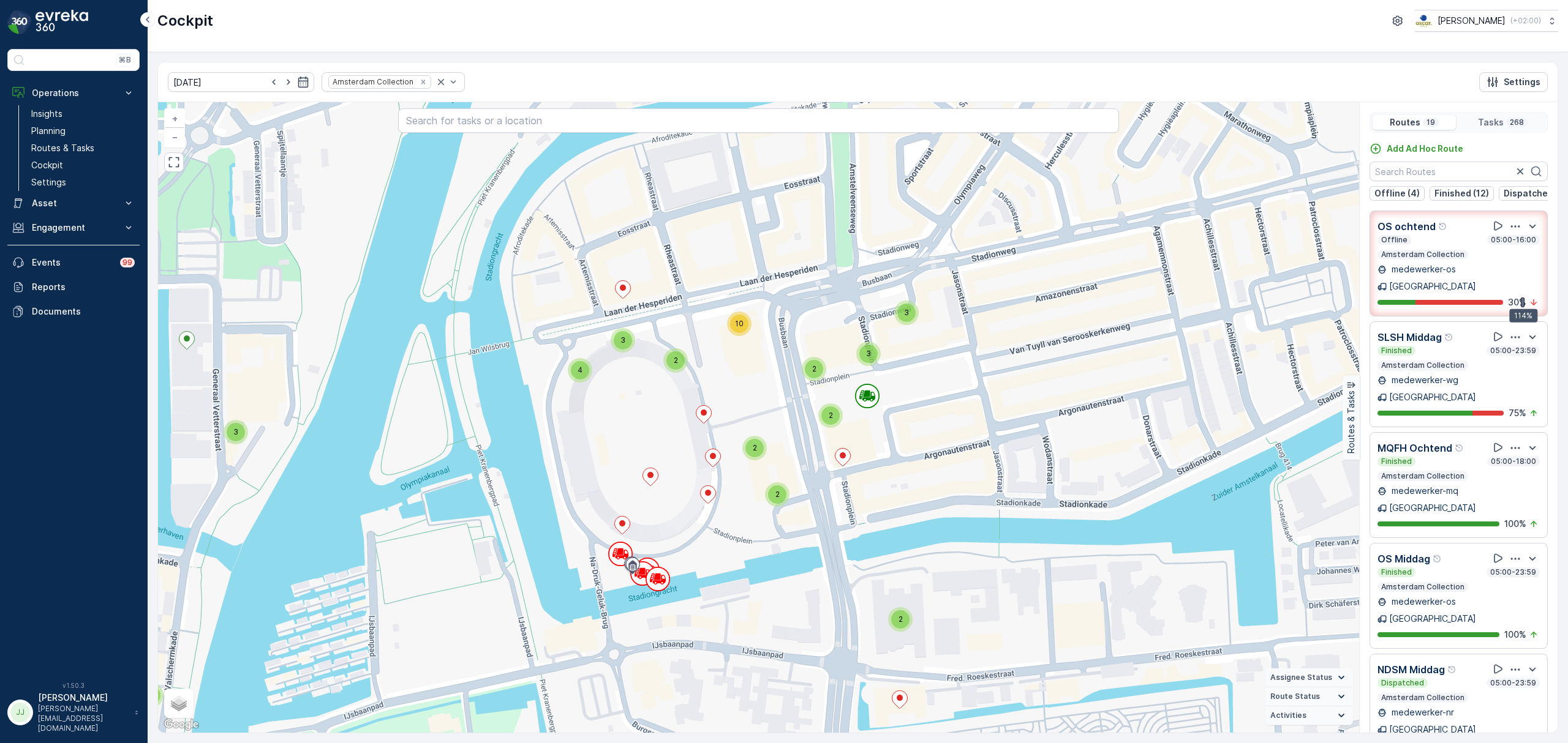
click at [1521, 309] on div "114%" at bounding box center [1523, 316] width 28 height 13
